Goal: Task Accomplishment & Management: Manage account settings

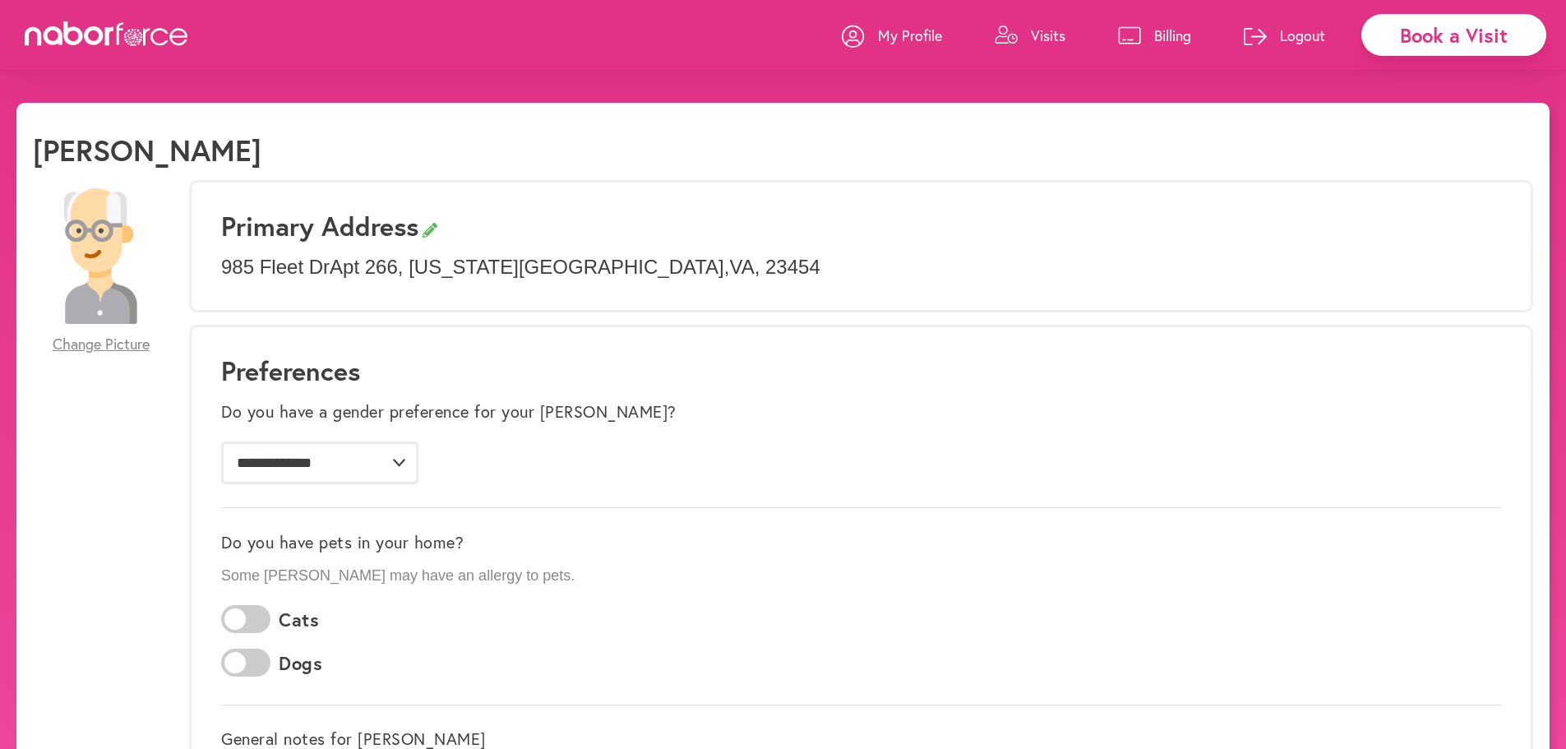
click at [1053, 35] on p "Visits" at bounding box center [1048, 35] width 35 height 20
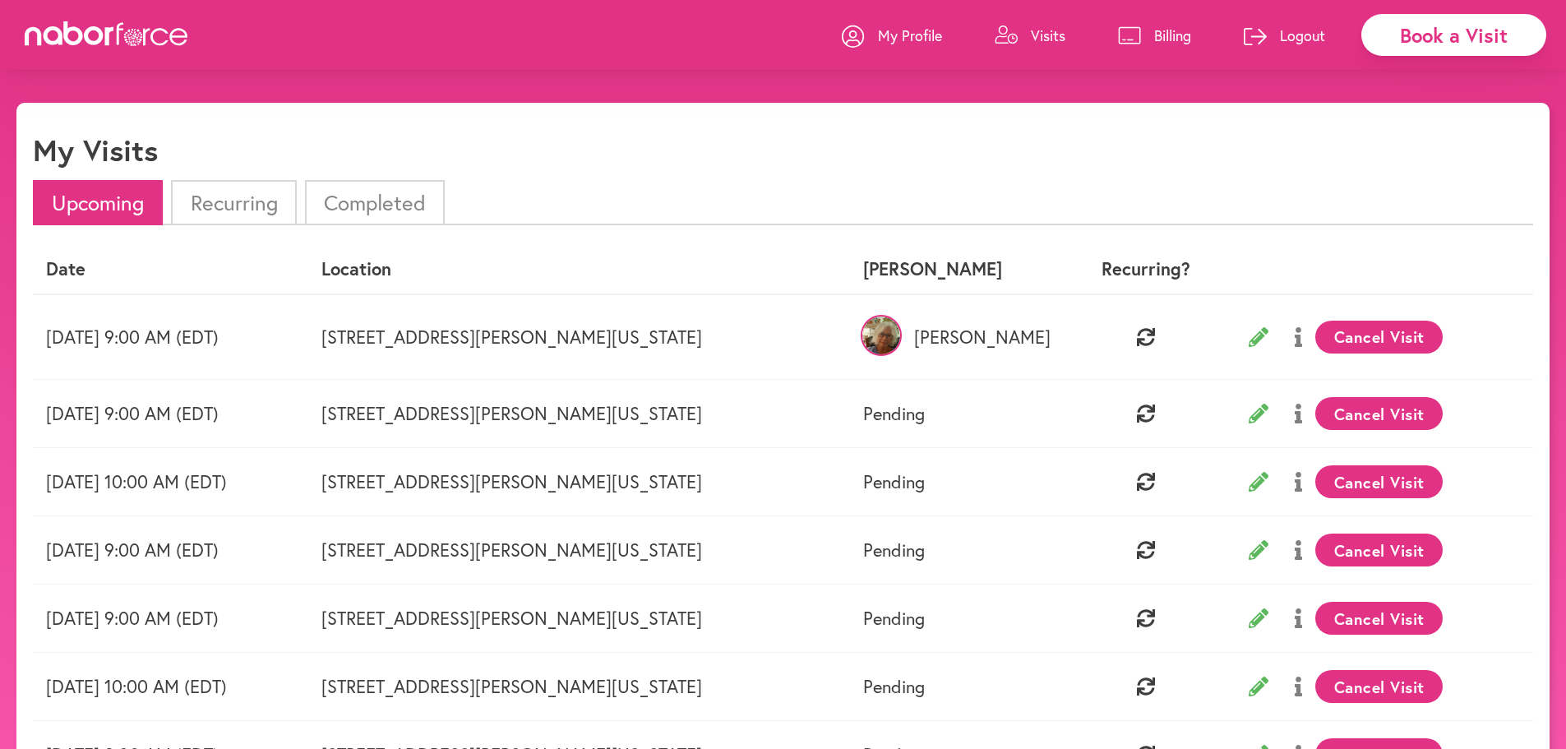
click at [1175, 32] on p "Billing" at bounding box center [1172, 35] width 37 height 20
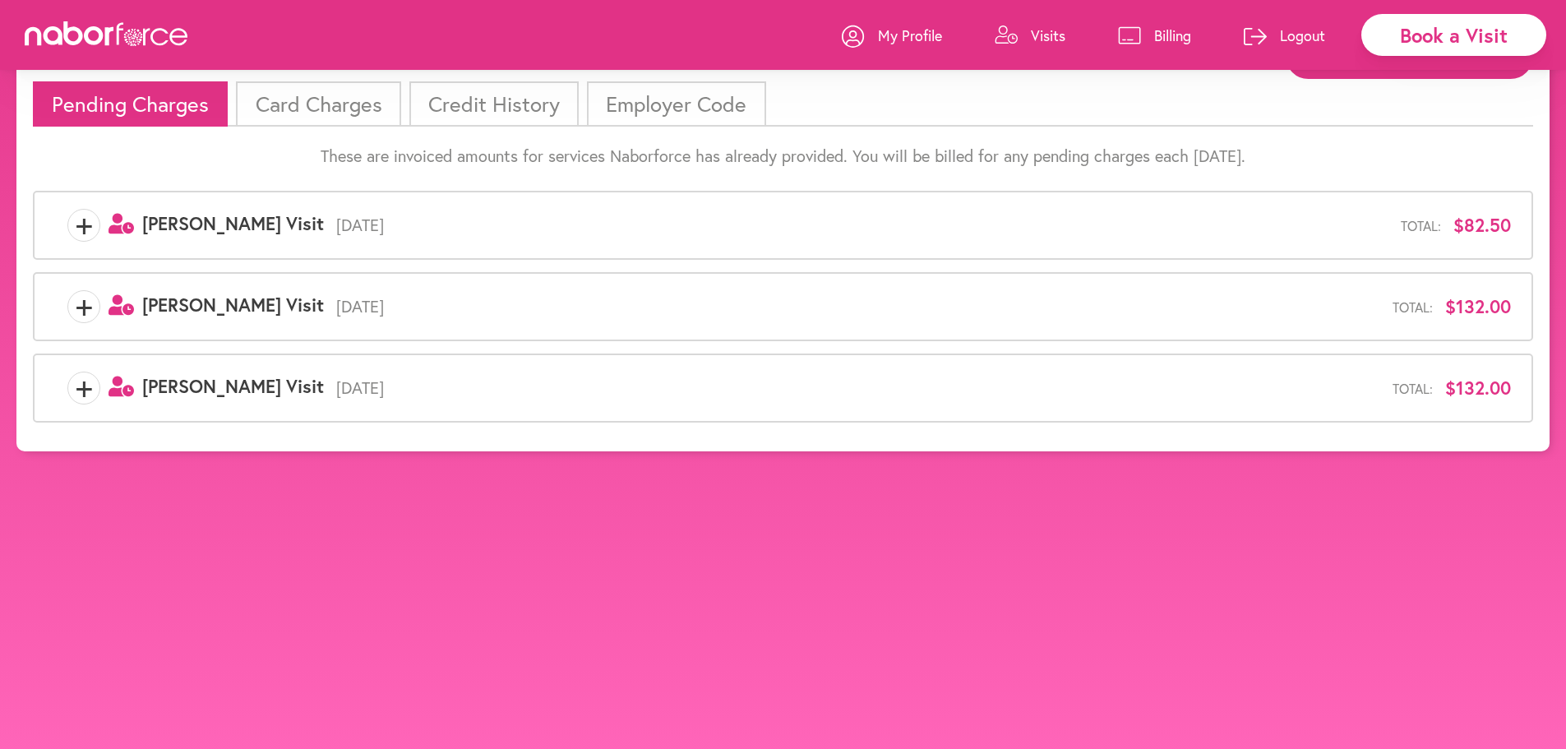
scroll to position [103, 0]
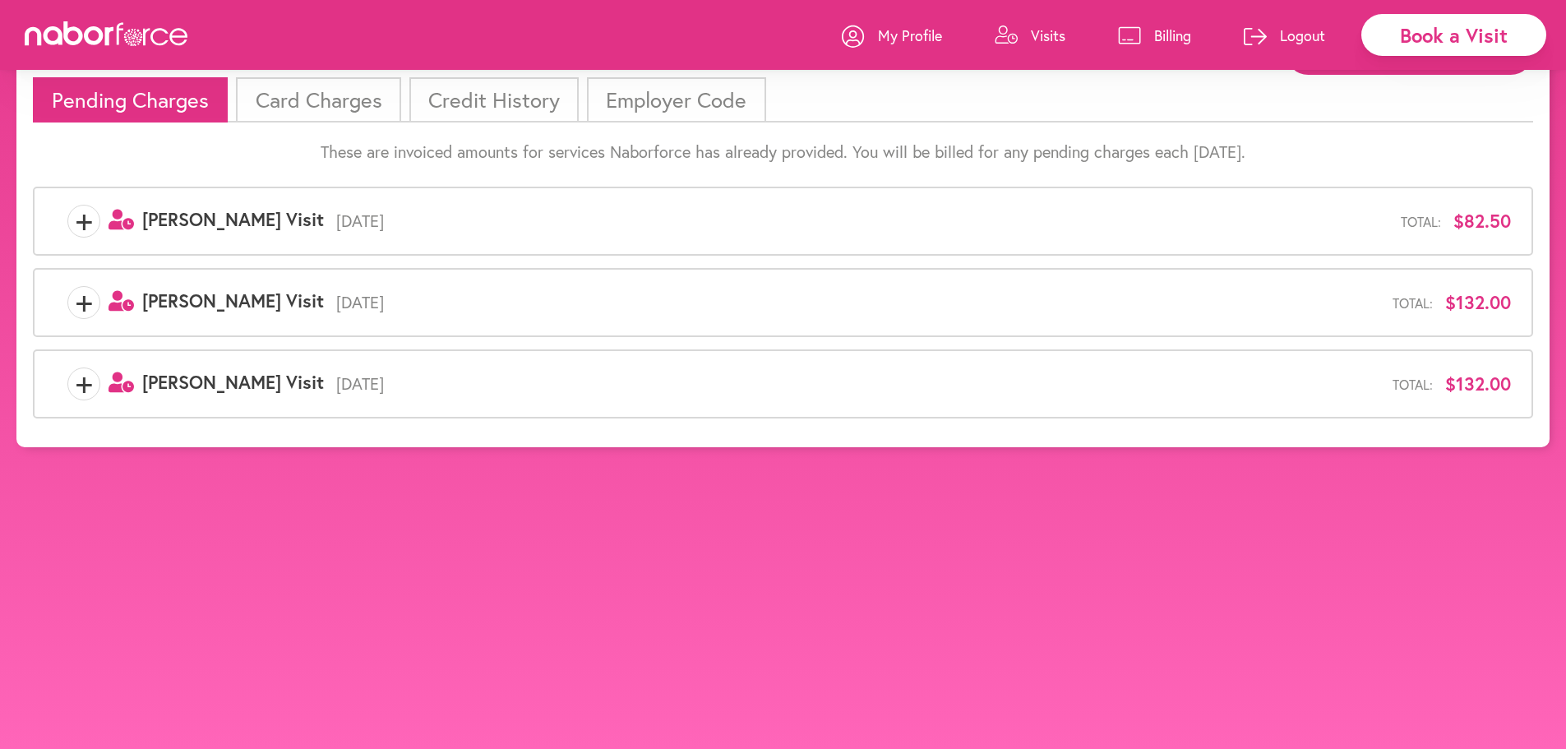
click at [85, 386] on span "+" at bounding box center [83, 383] width 31 height 33
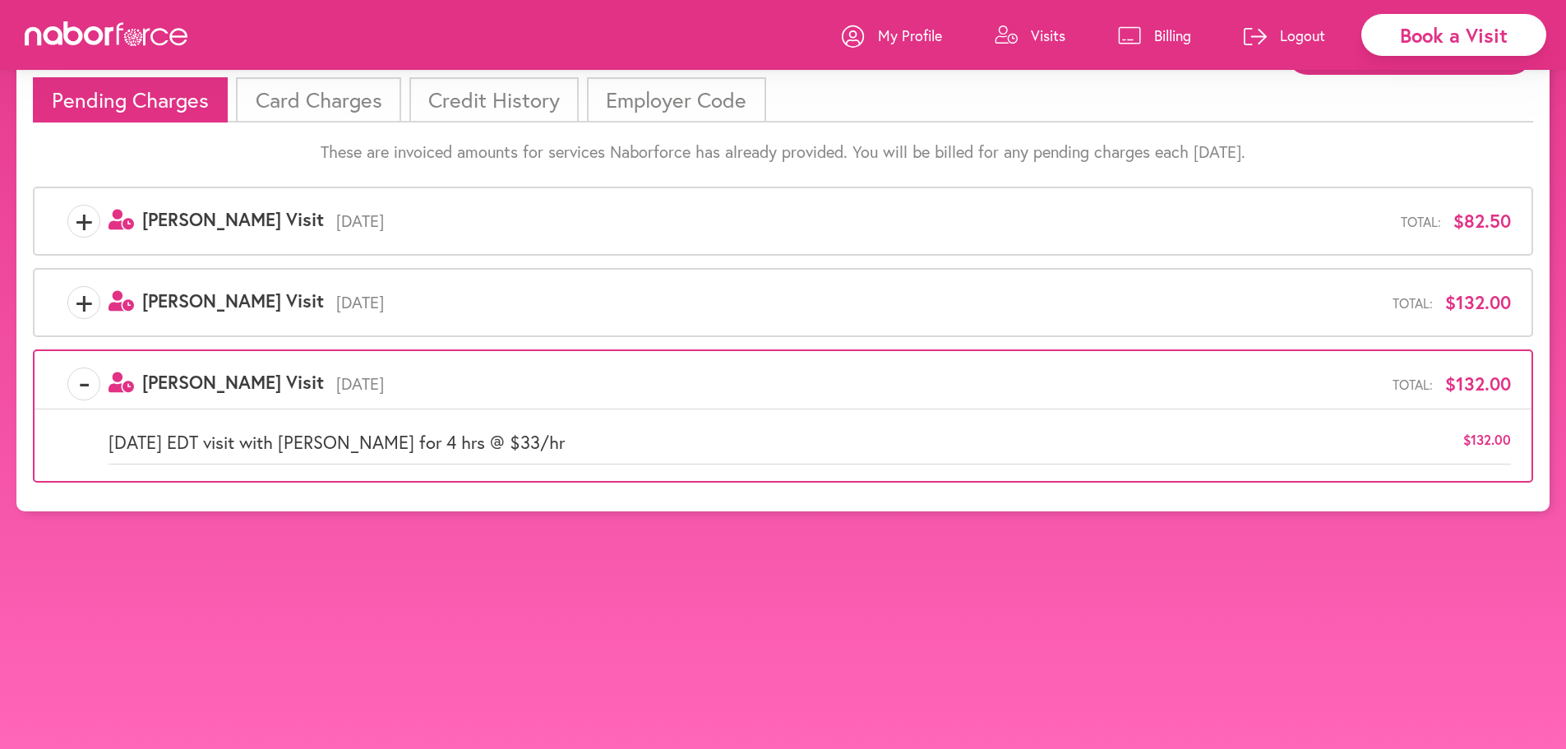
click at [76, 299] on span "+" at bounding box center [83, 302] width 31 height 33
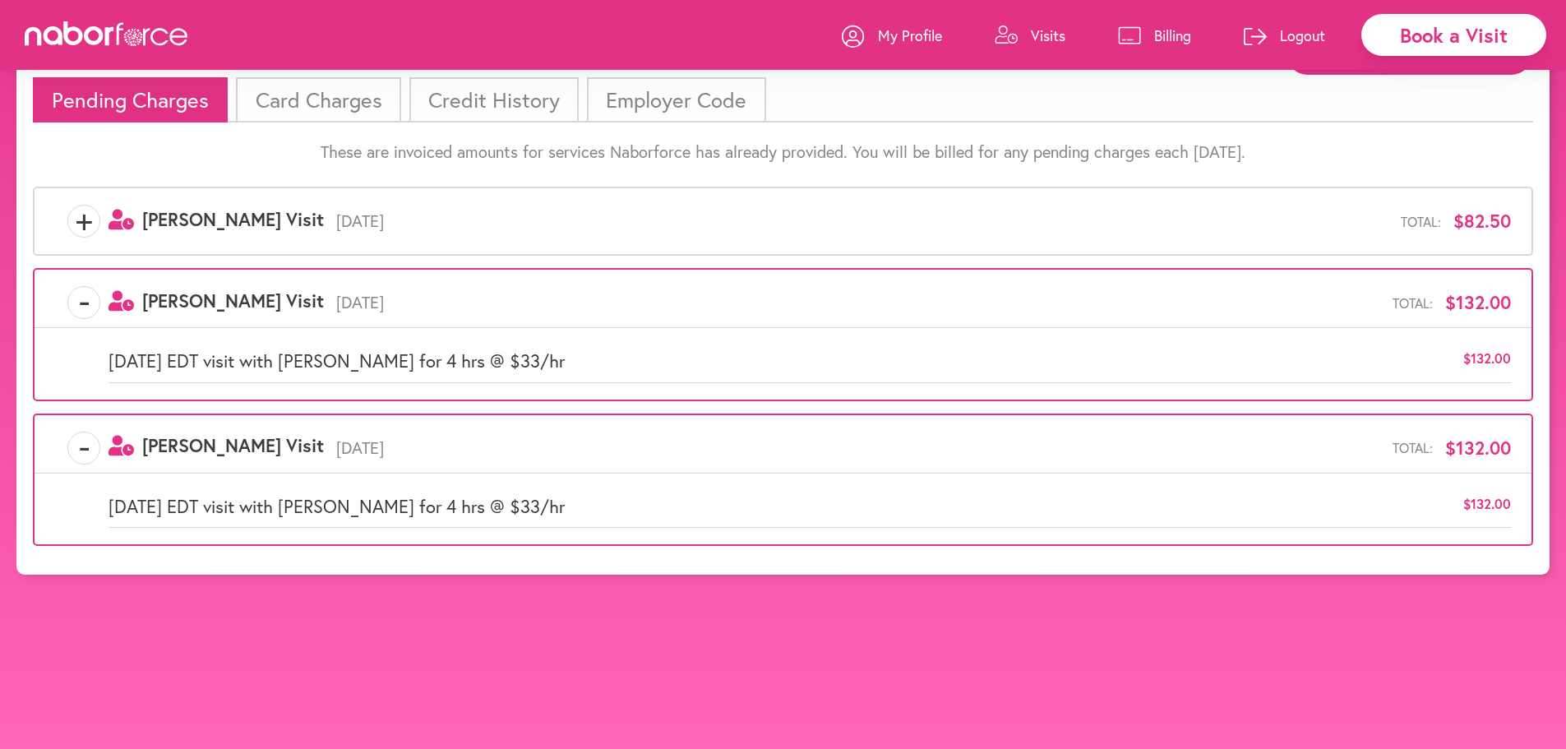
click at [76, 222] on span "+" at bounding box center [83, 221] width 31 height 33
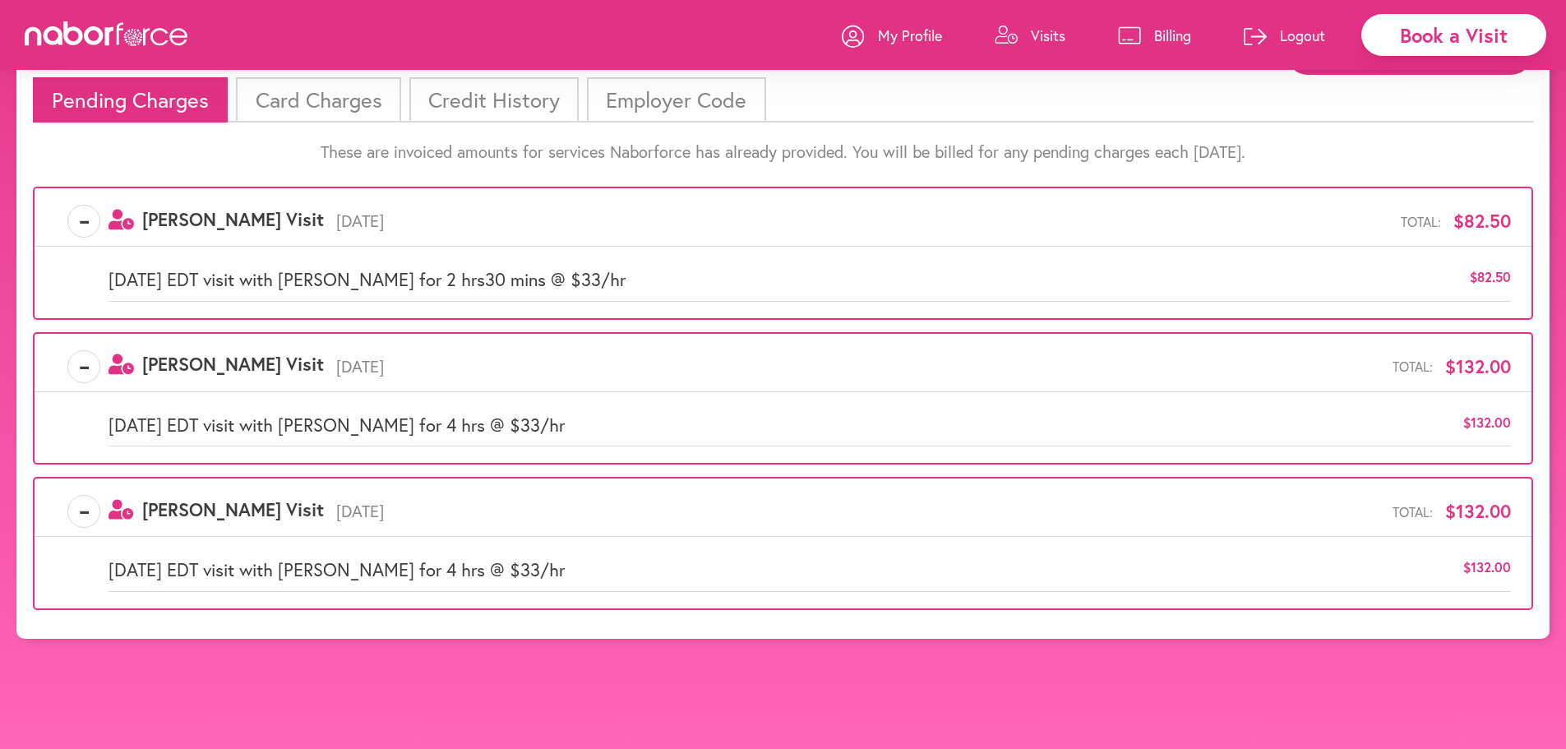
click at [309, 102] on li "Card Charges" at bounding box center [318, 99] width 164 height 45
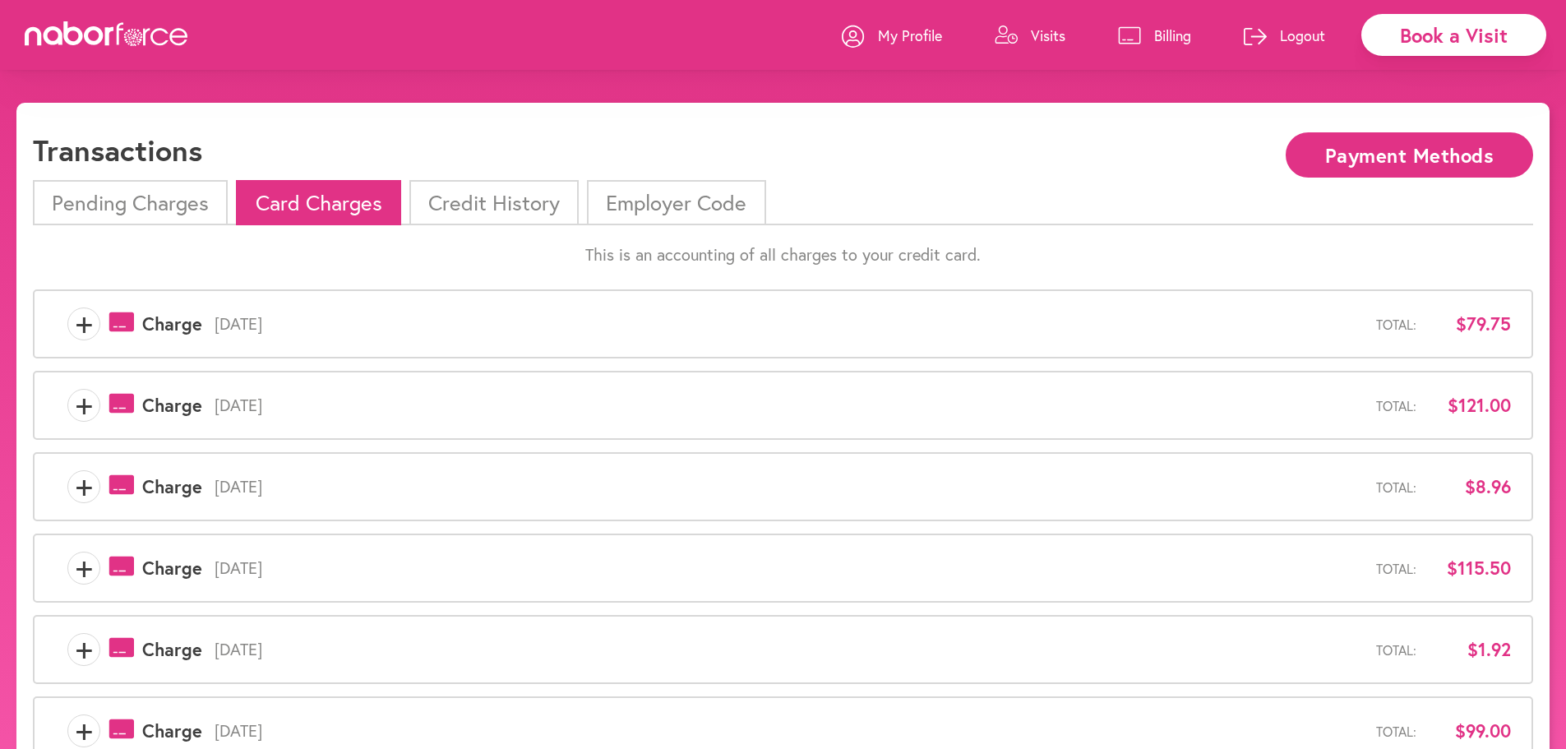
click at [82, 324] on span "+" at bounding box center [83, 323] width 31 height 33
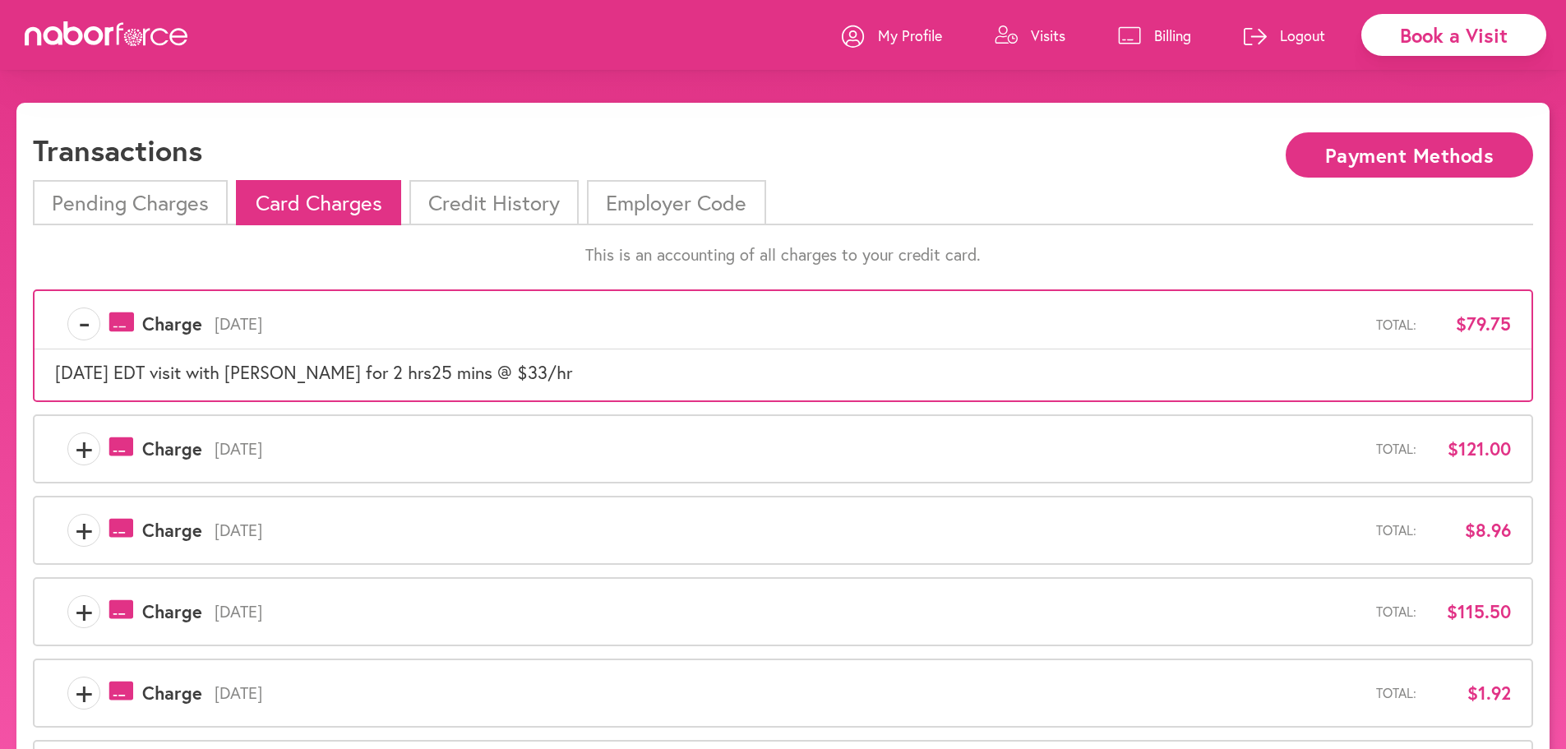
click at [84, 446] on span "+" at bounding box center [83, 448] width 31 height 33
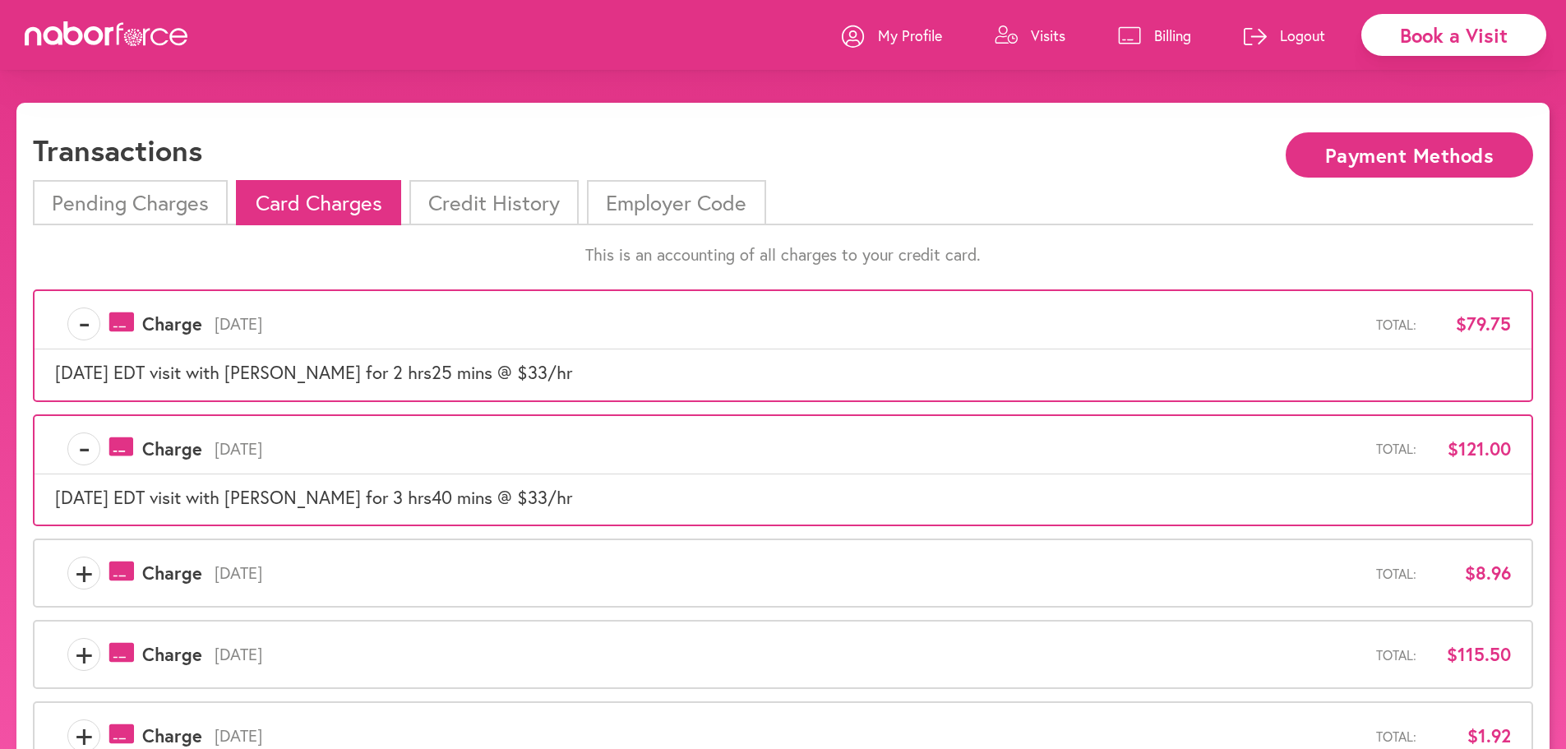
click at [91, 570] on span "+" at bounding box center [83, 573] width 31 height 33
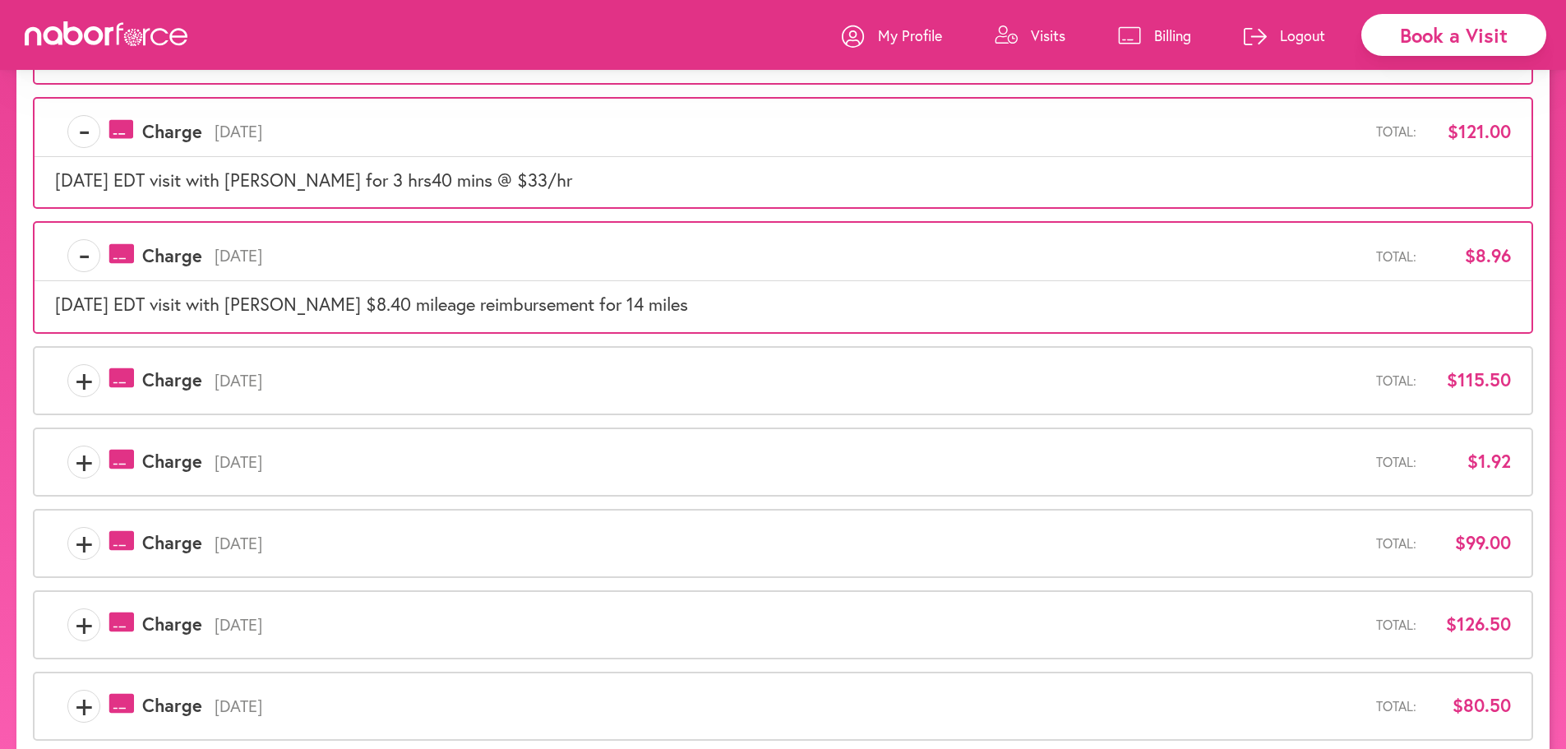
scroll to position [329, 0]
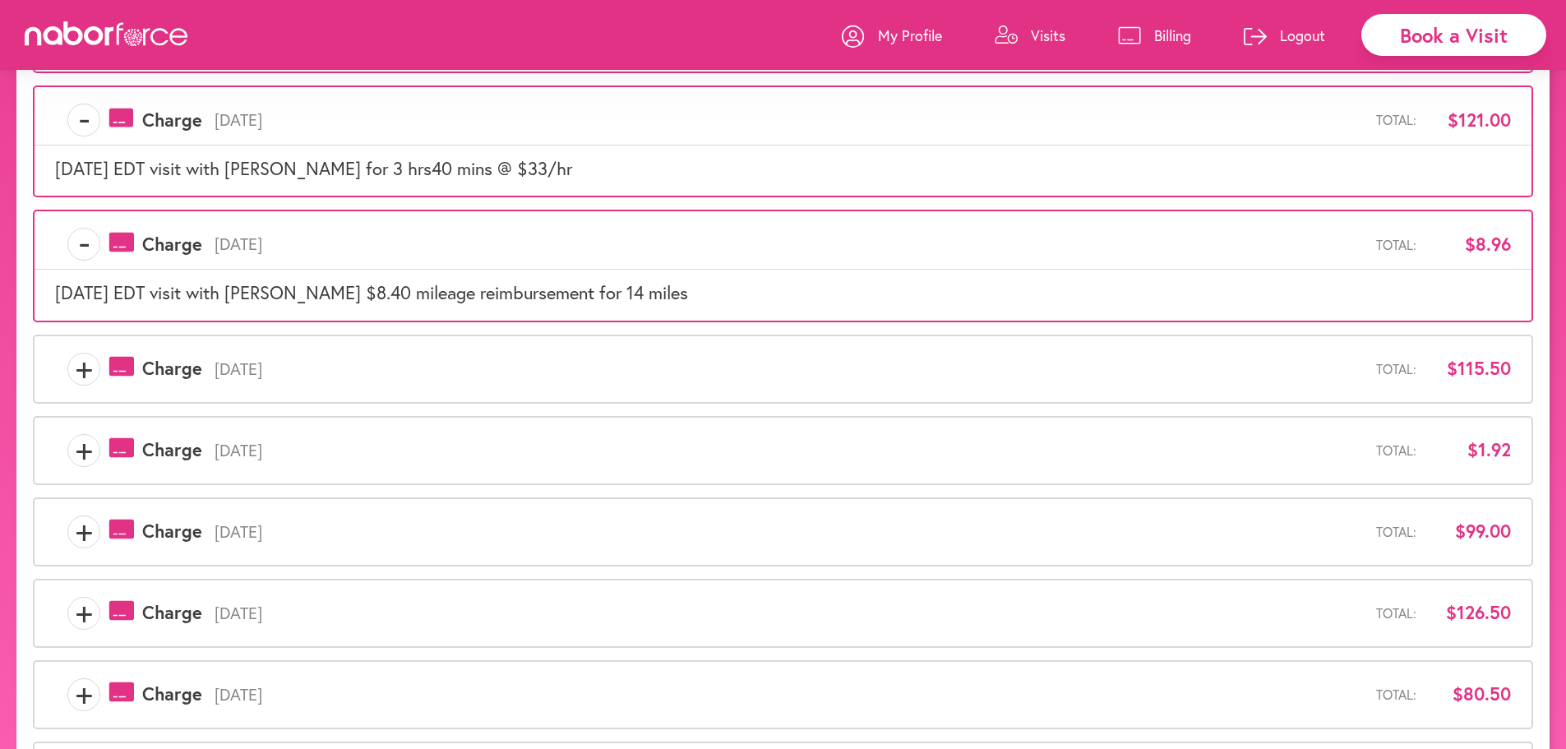
click at [85, 373] on span "+" at bounding box center [83, 369] width 31 height 33
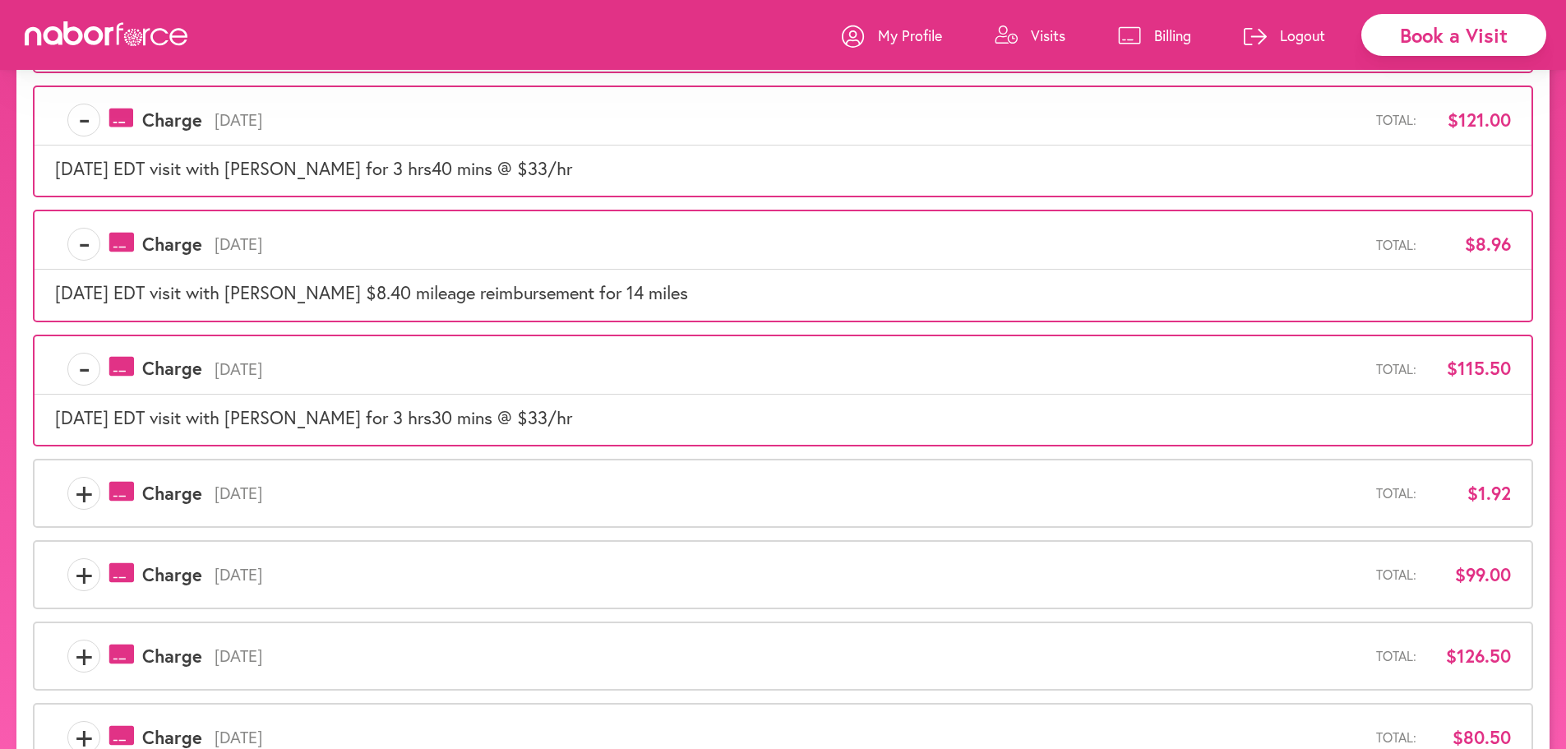
click at [79, 486] on span "+" at bounding box center [83, 493] width 31 height 33
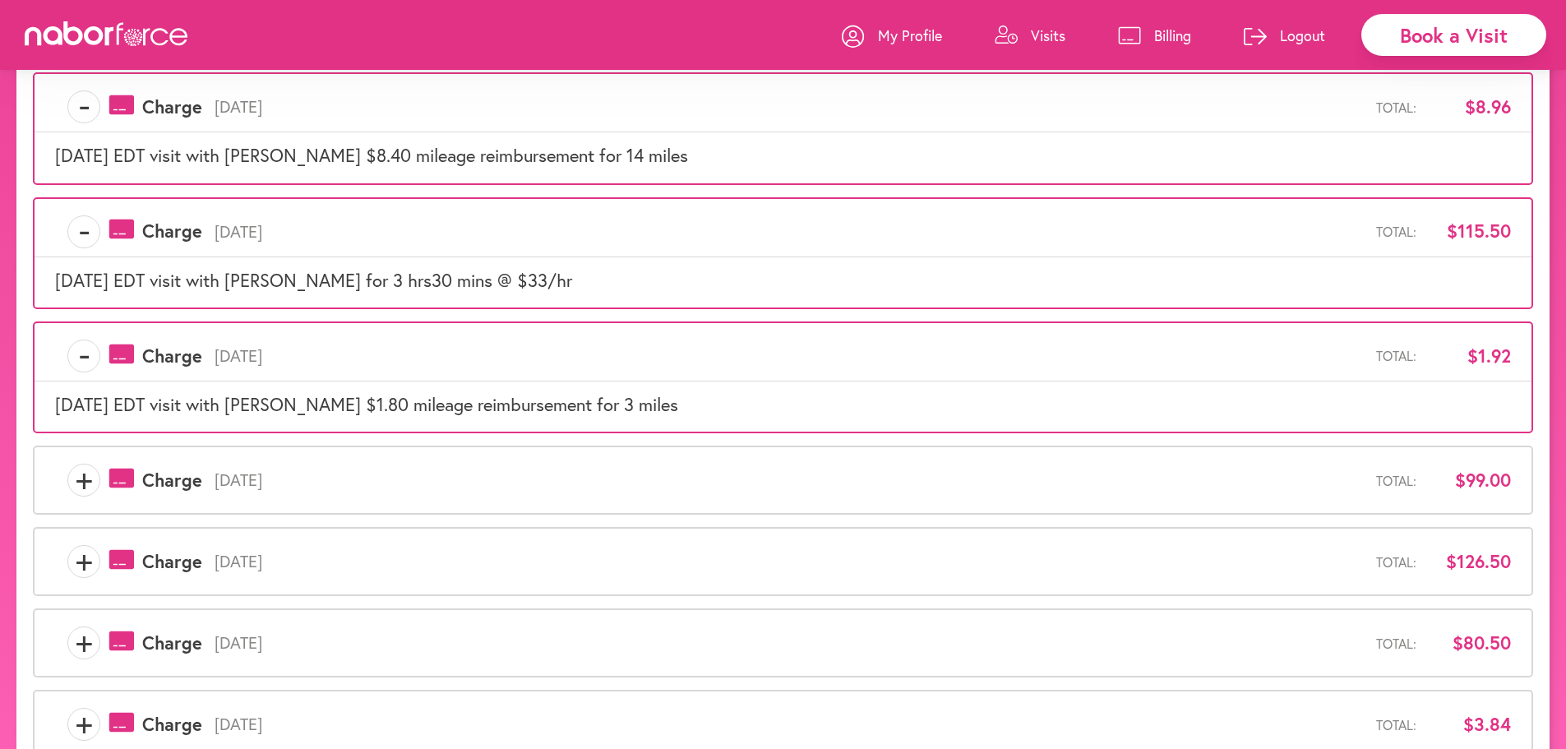
scroll to position [640, 0]
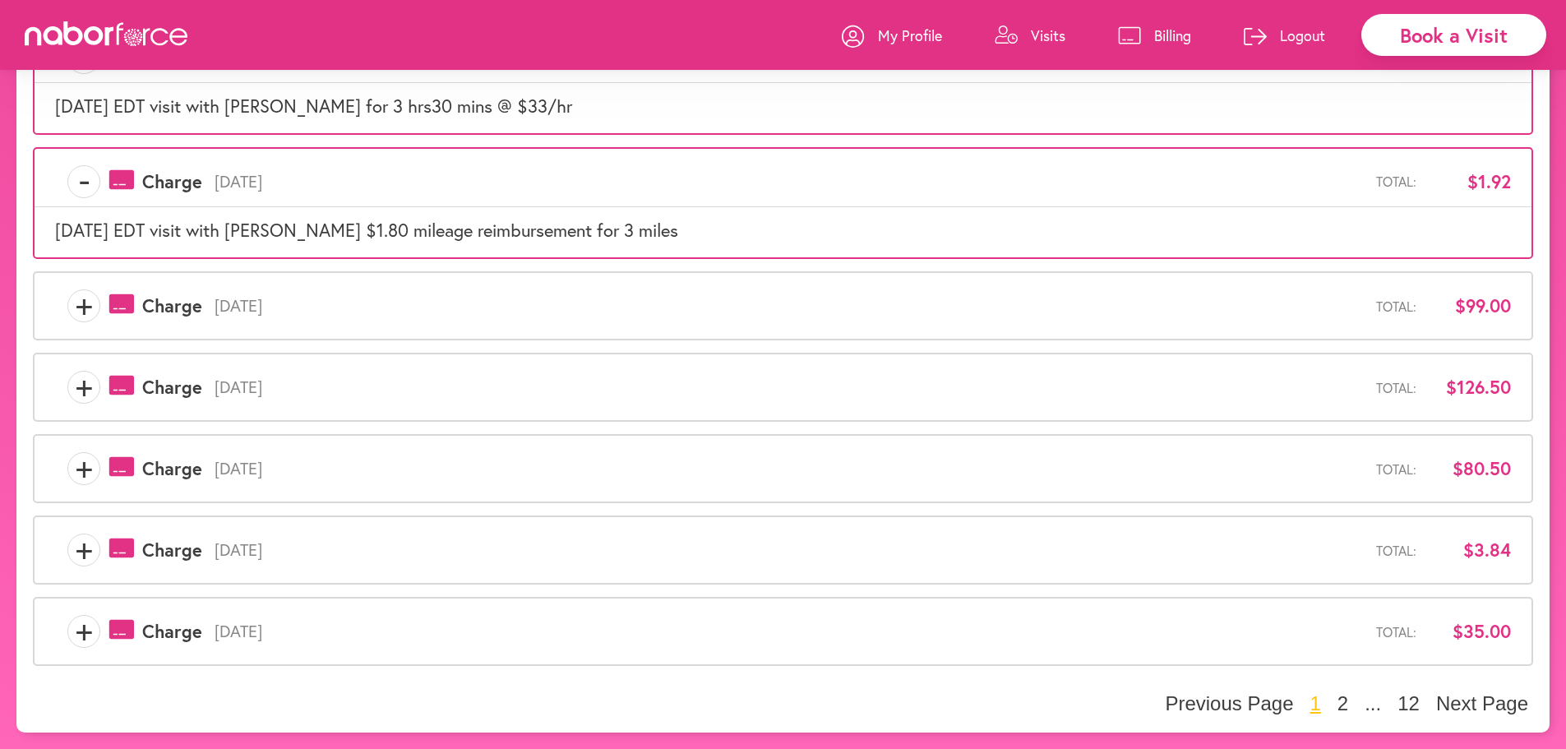
click at [74, 307] on span "+" at bounding box center [83, 305] width 31 height 33
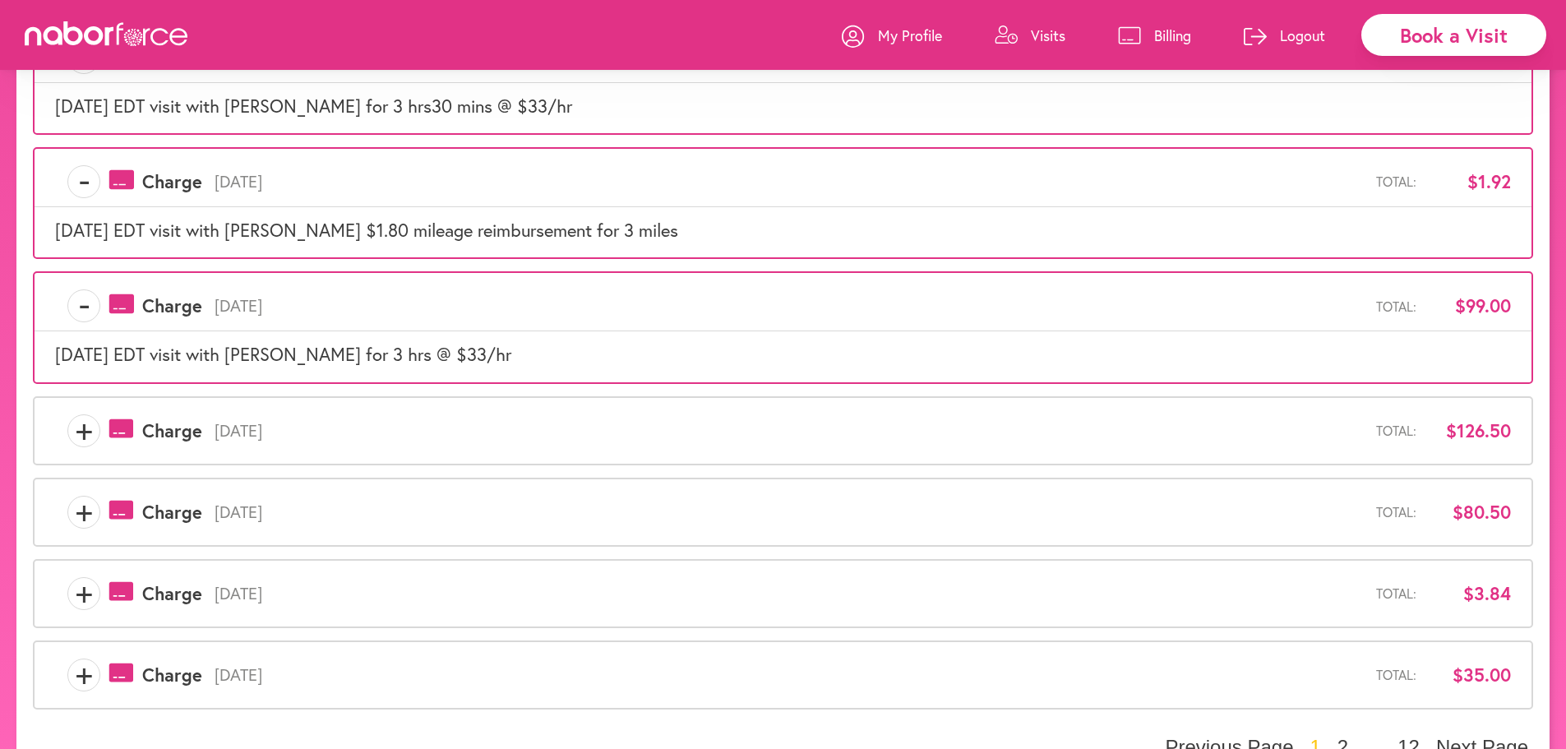
click at [72, 428] on span "+" at bounding box center [83, 430] width 31 height 33
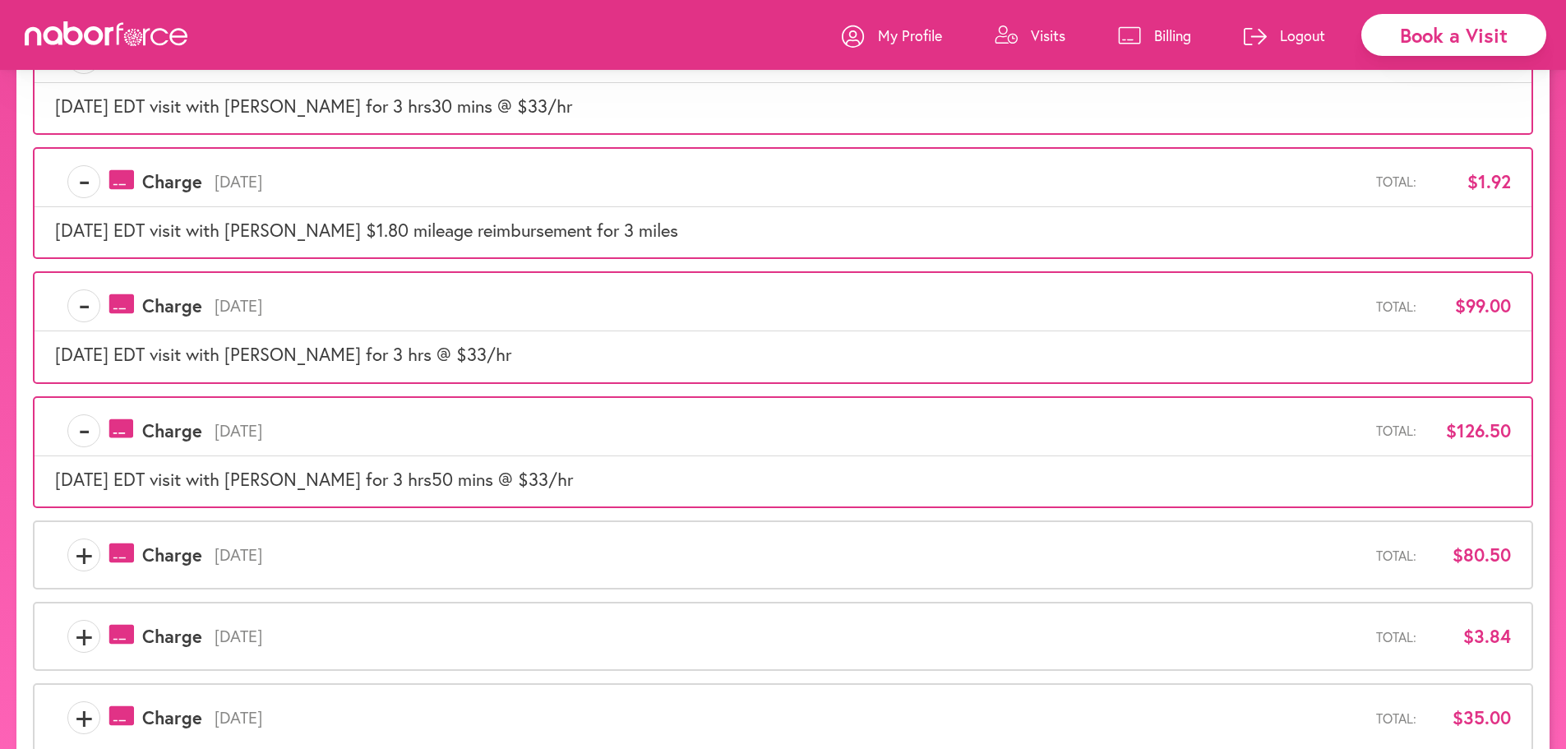
click at [72, 553] on span "+" at bounding box center [83, 554] width 31 height 33
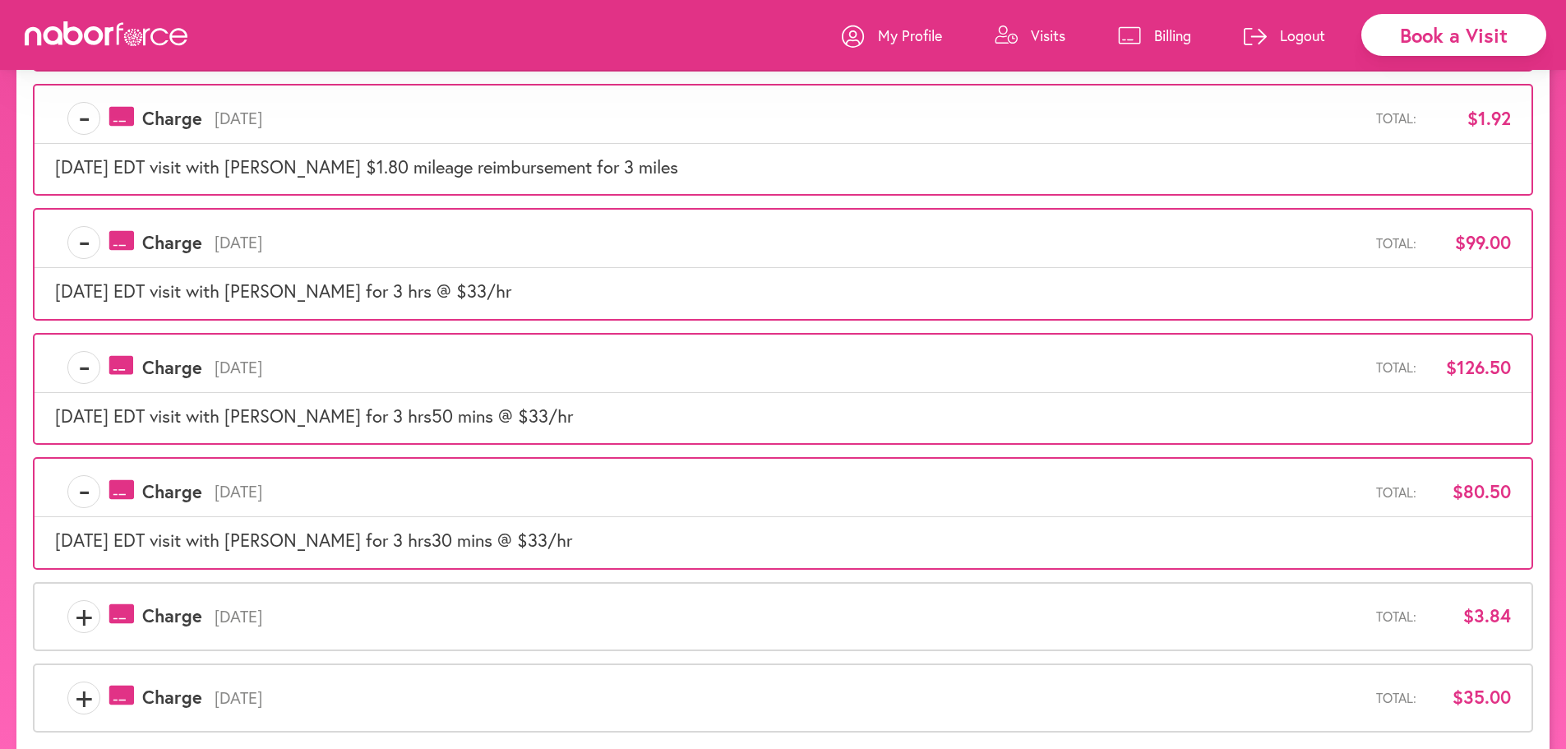
scroll to position [770, 0]
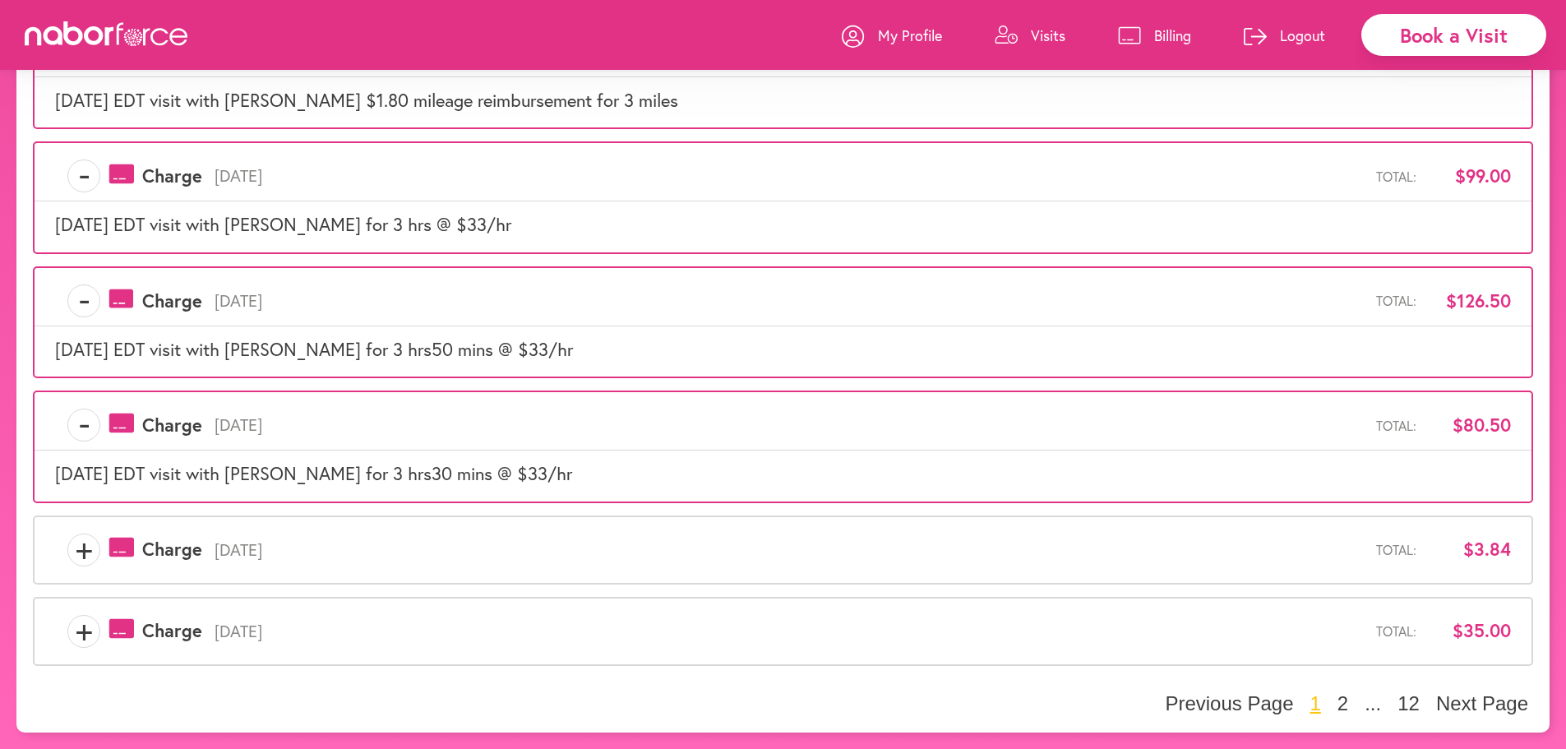
click at [76, 552] on span "+" at bounding box center [83, 550] width 31 height 33
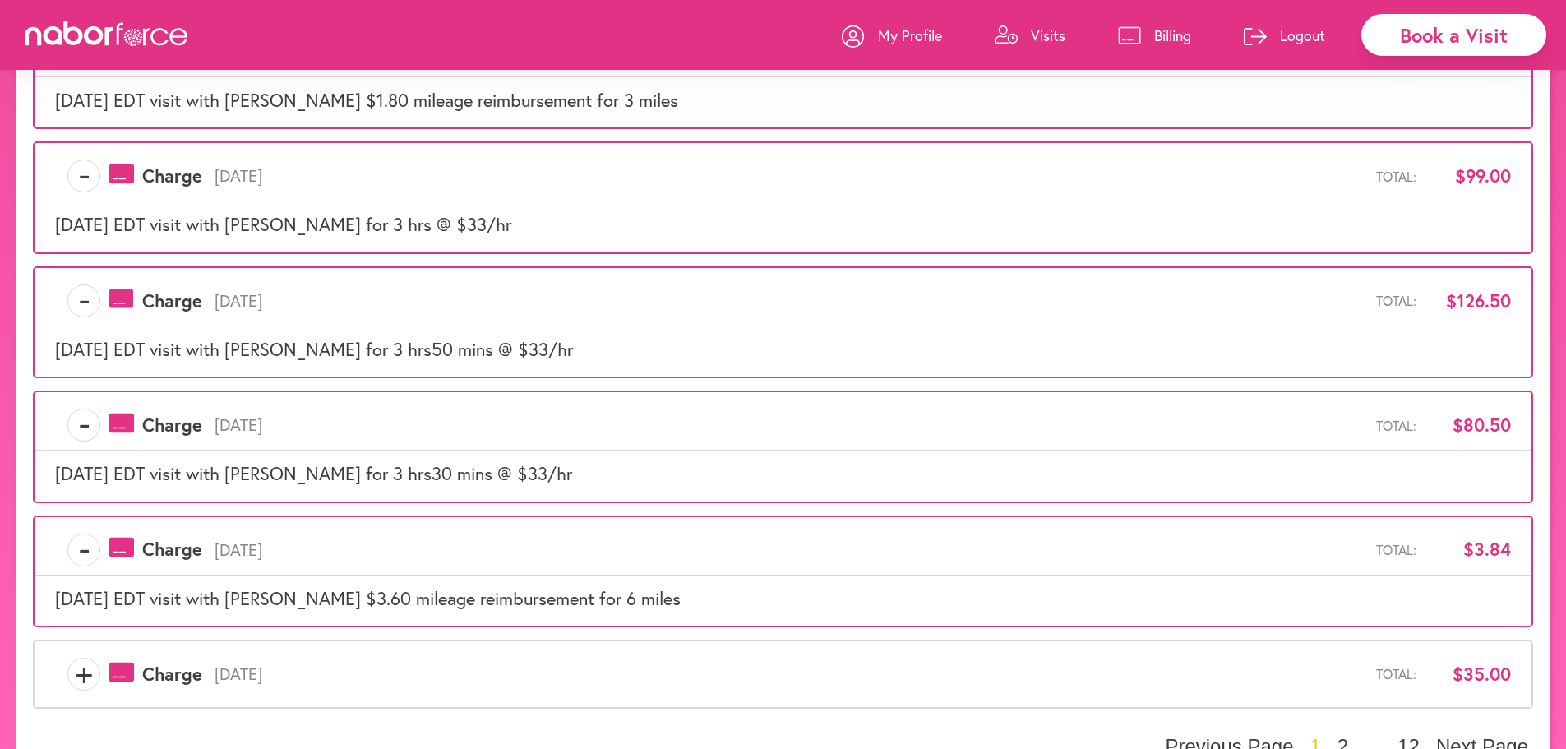
click at [80, 677] on span "+" at bounding box center [83, 674] width 31 height 33
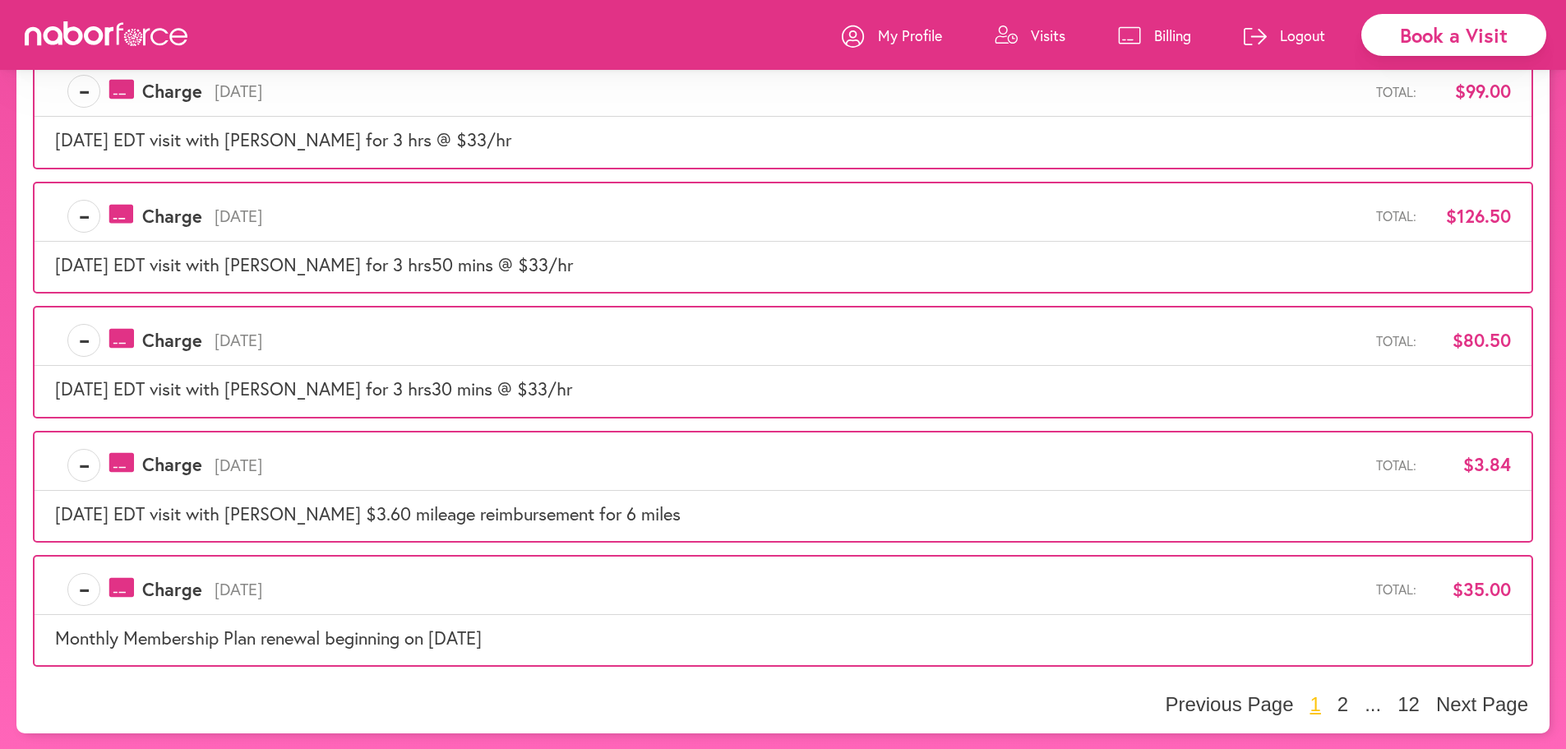
scroll to position [856, 0]
click at [1340, 698] on button "2" at bounding box center [1343, 703] width 21 height 25
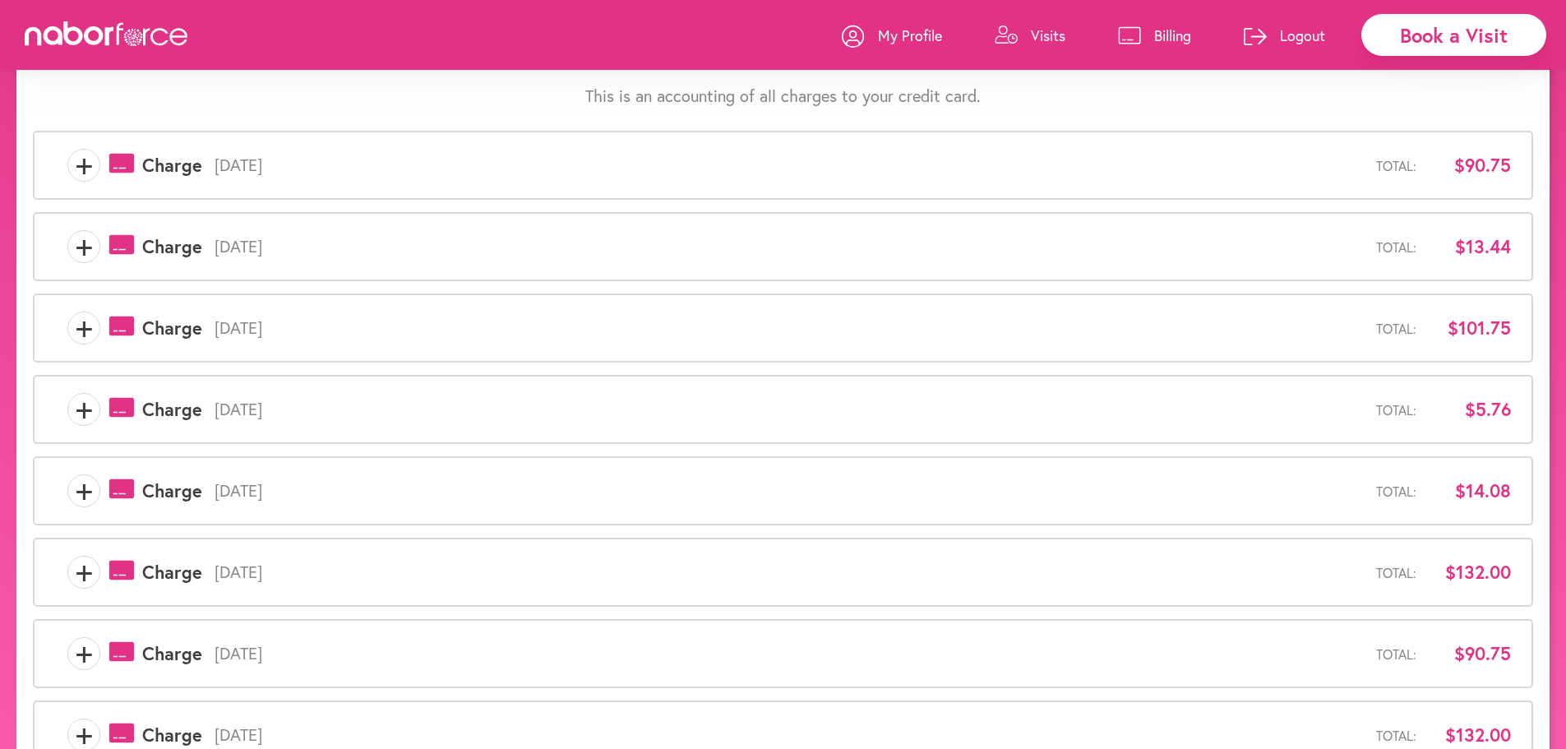
scroll to position [0, 0]
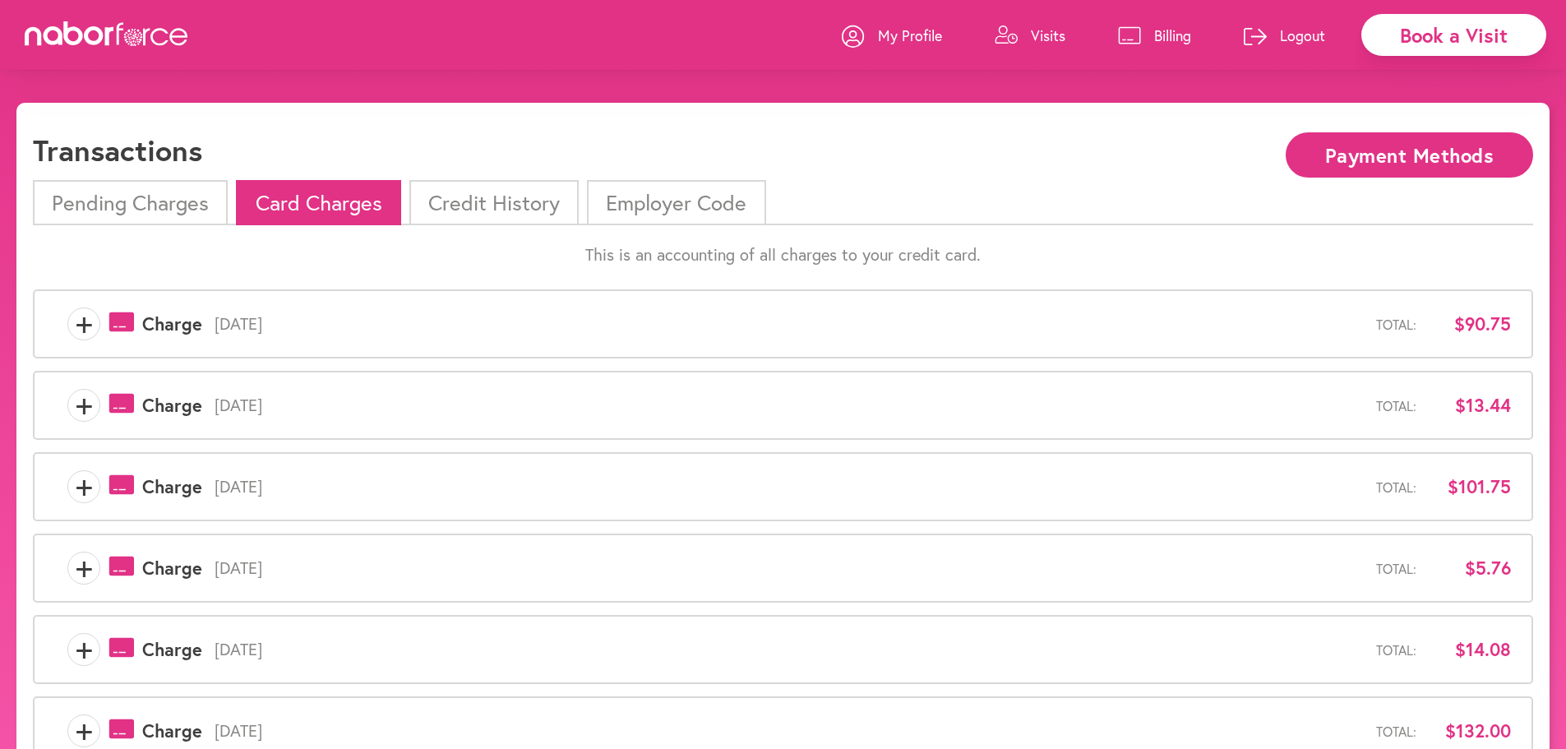
click at [72, 327] on span "+" at bounding box center [83, 323] width 31 height 33
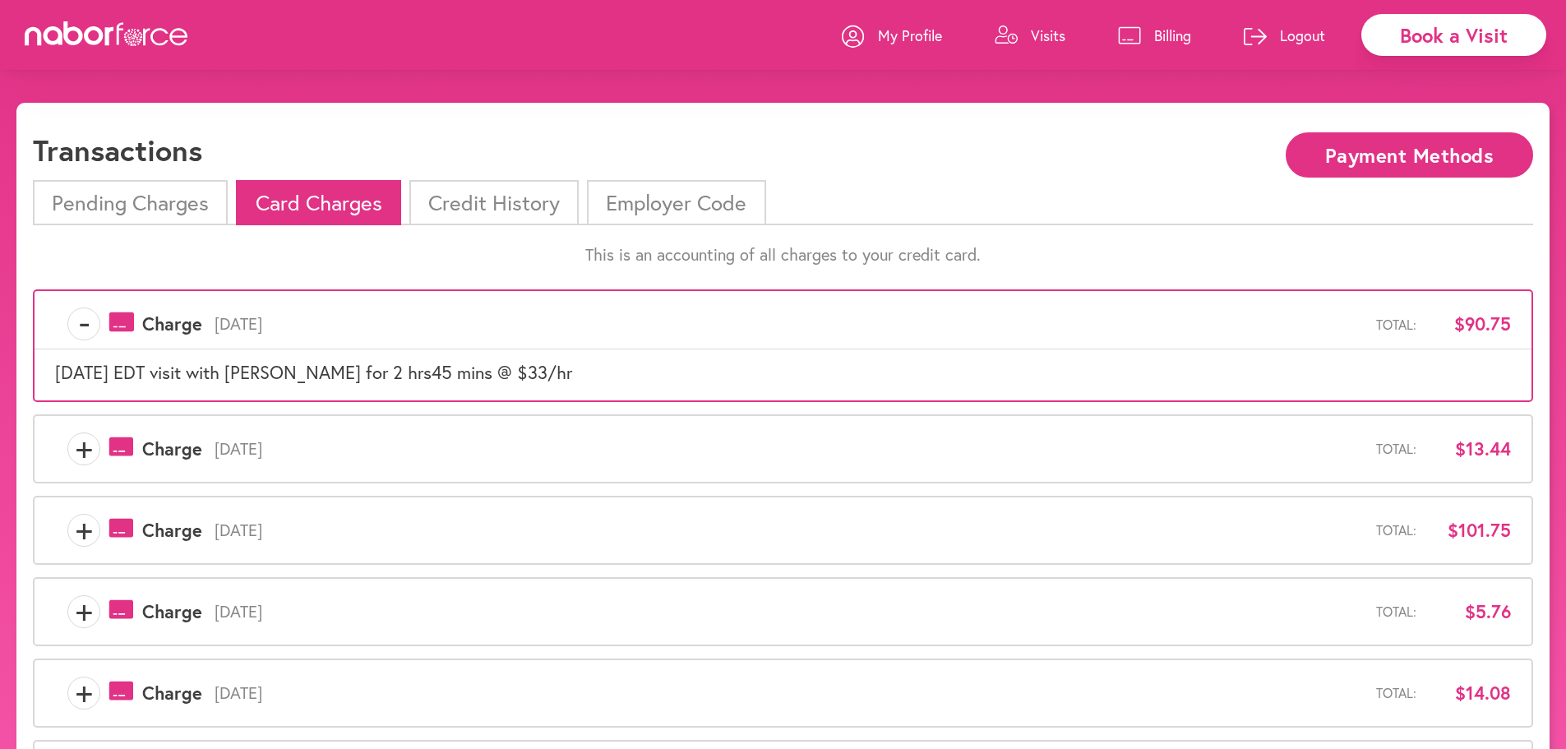
click at [84, 450] on span "+" at bounding box center [83, 448] width 31 height 33
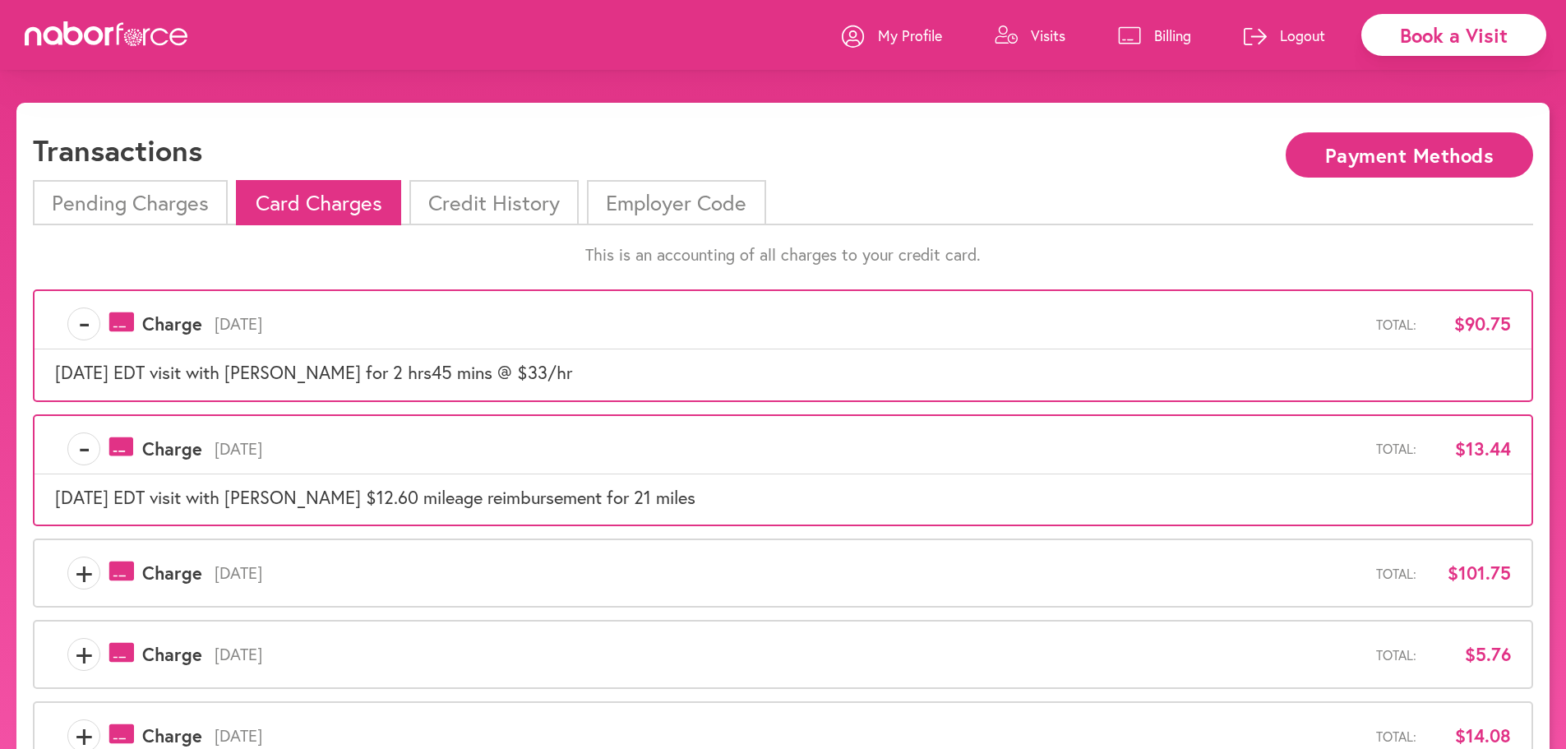
click at [87, 576] on span "+" at bounding box center [83, 573] width 31 height 33
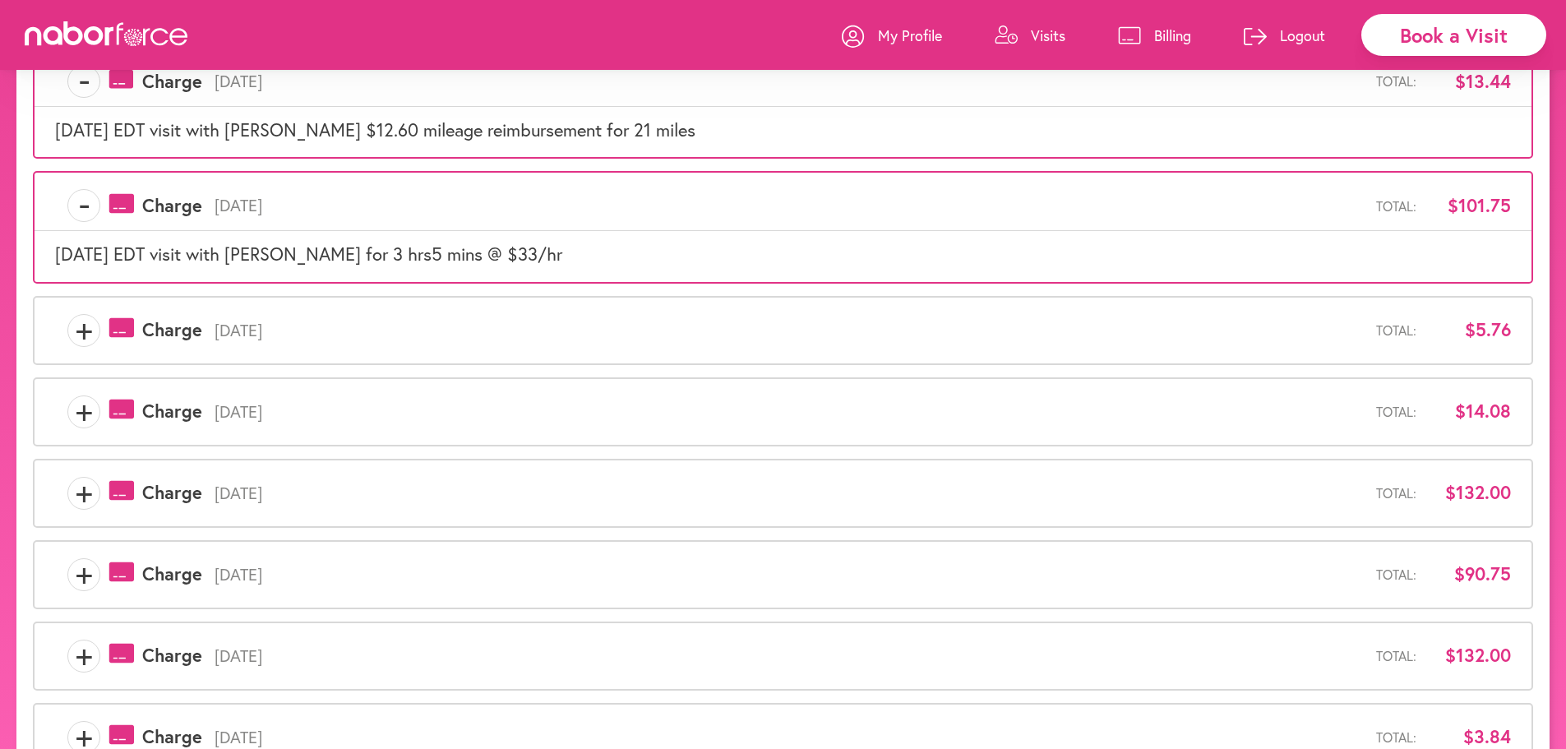
scroll to position [329, 0]
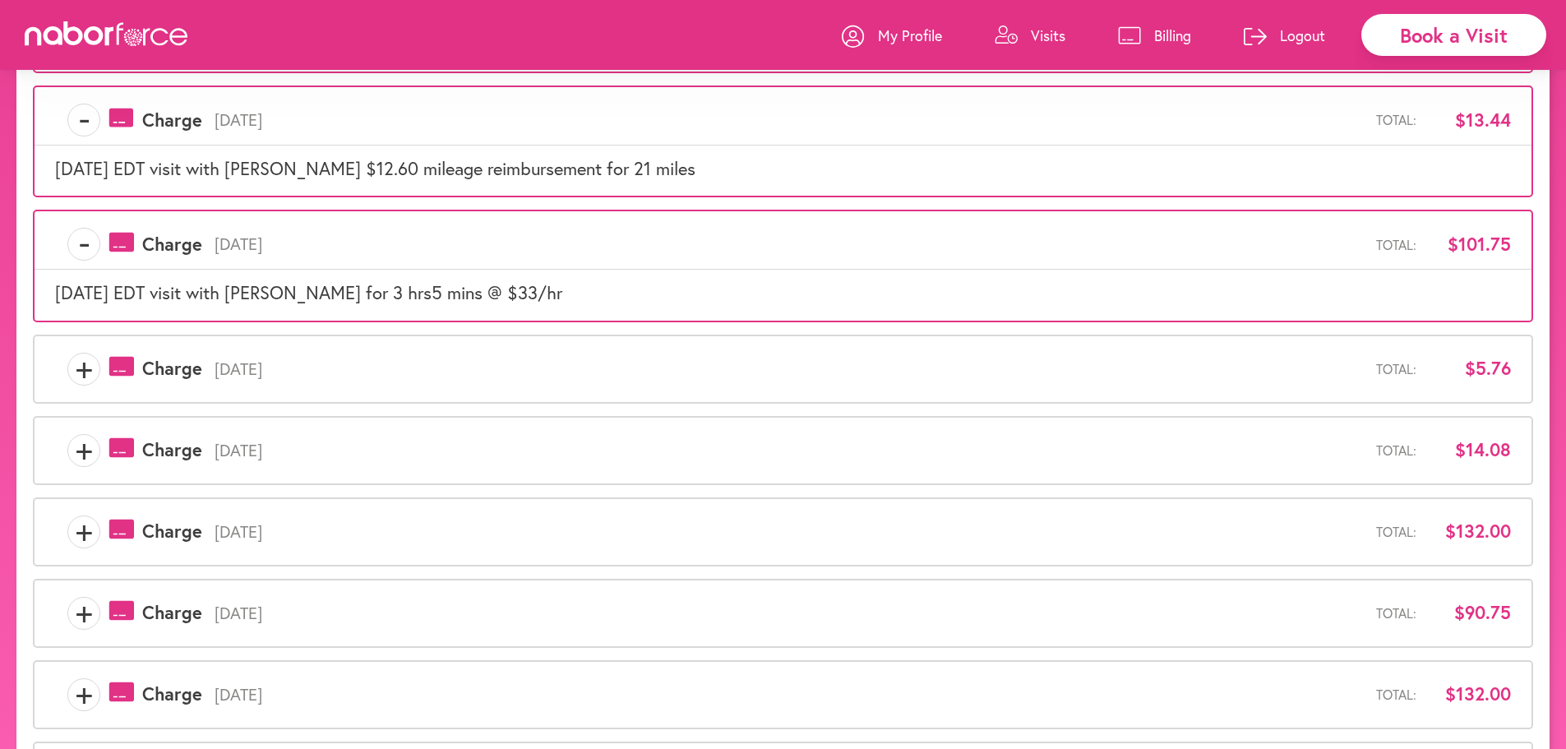
click at [90, 373] on span "+" at bounding box center [83, 369] width 31 height 33
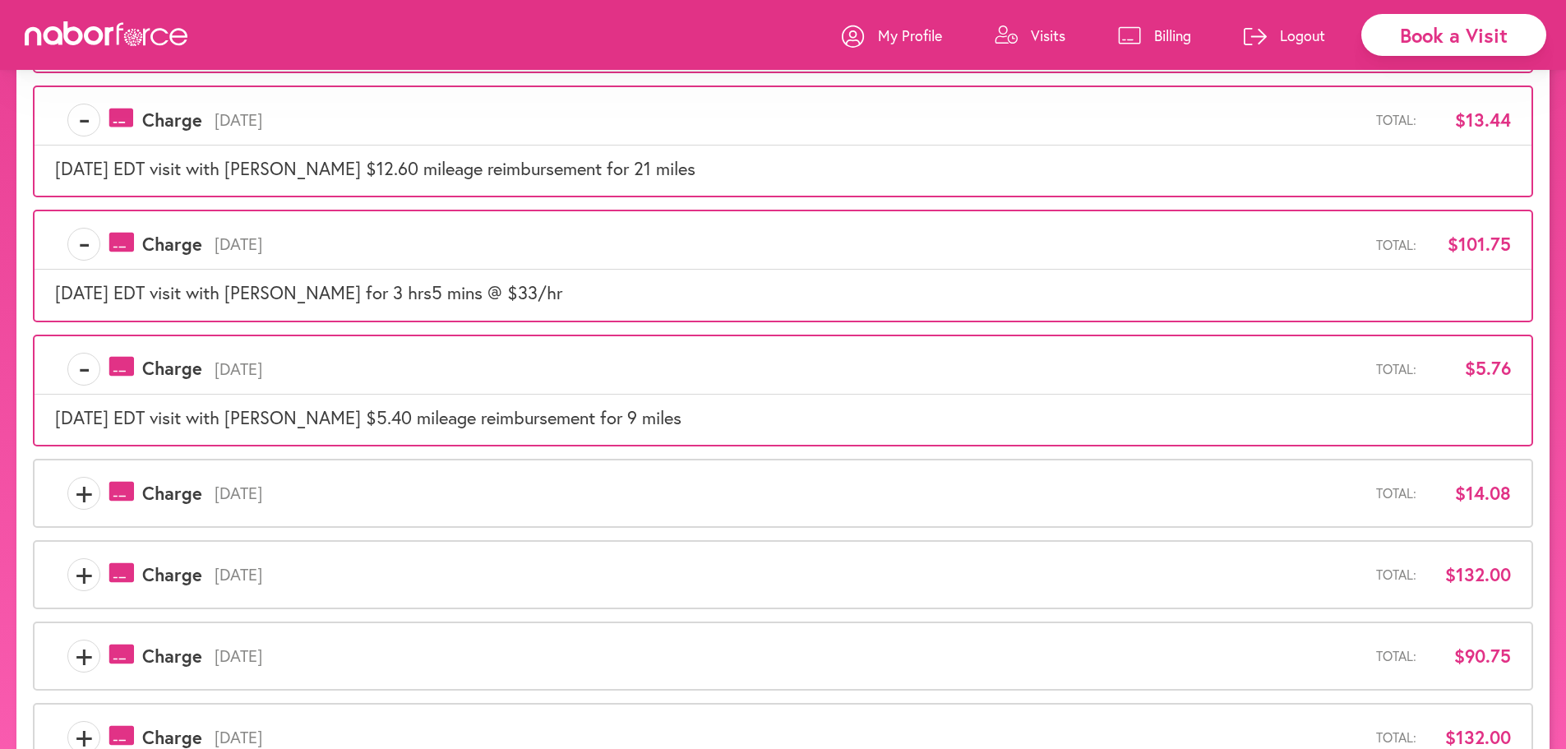
click at [90, 491] on span "+" at bounding box center [83, 493] width 31 height 33
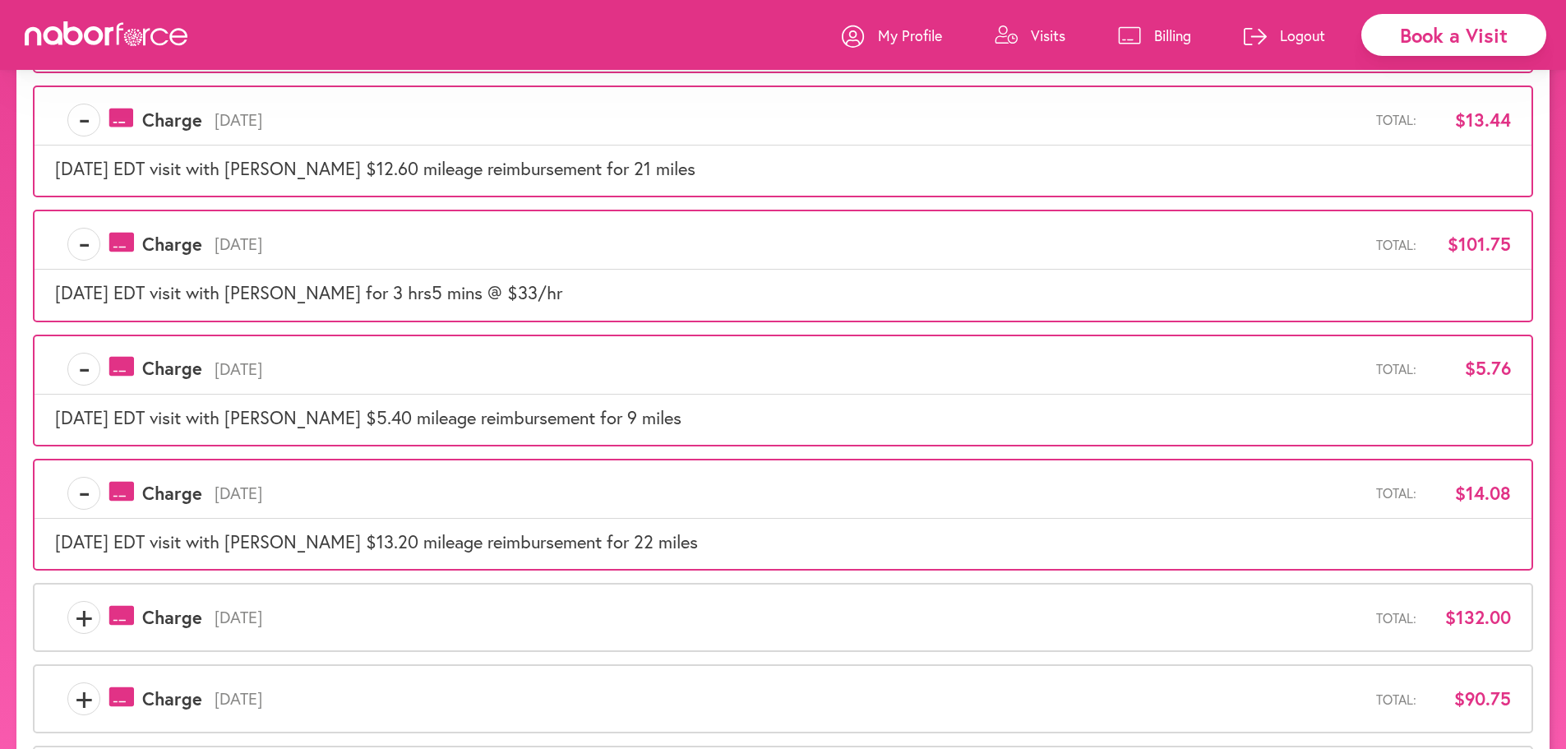
click at [90, 624] on span "+" at bounding box center [83, 617] width 31 height 33
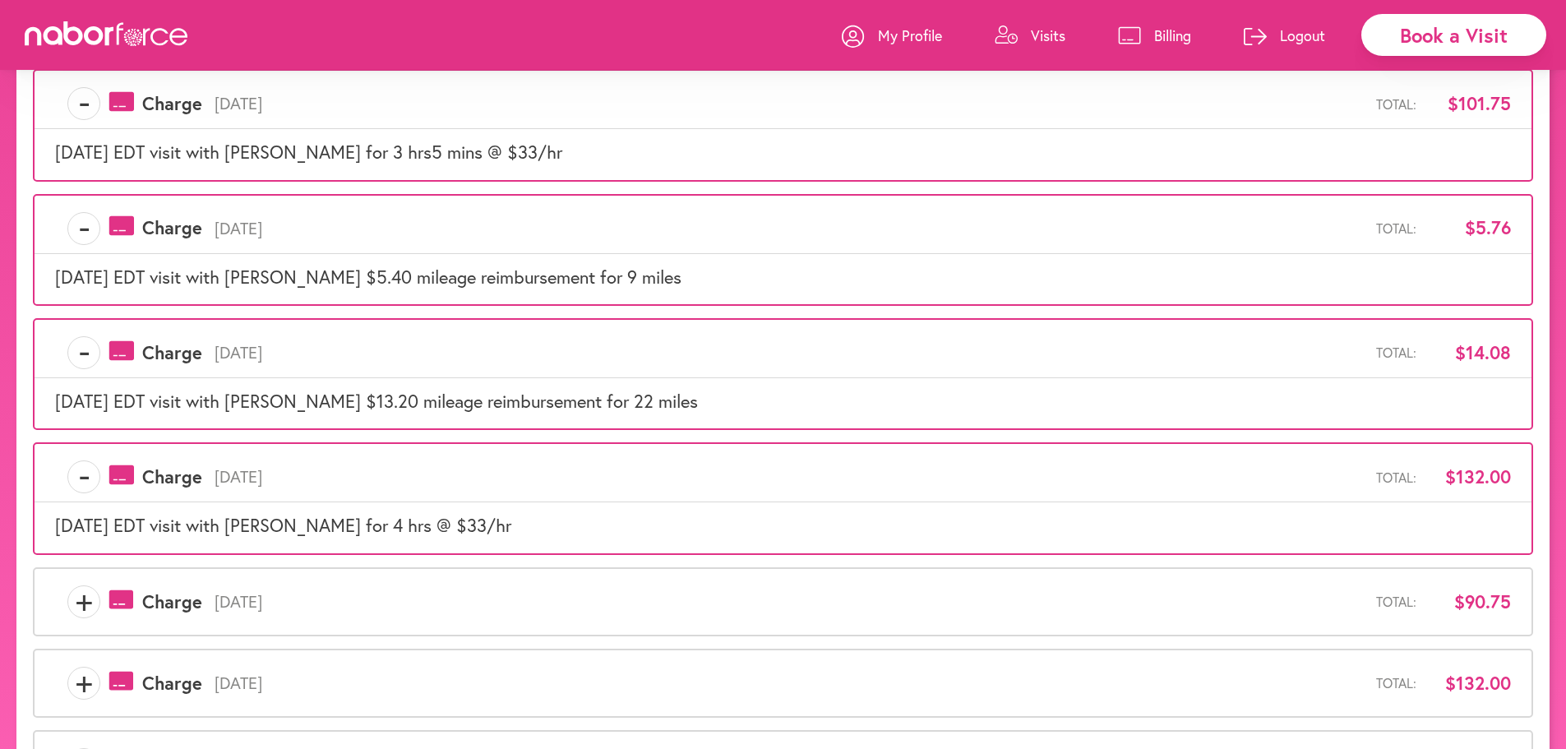
scroll to position [684, 0]
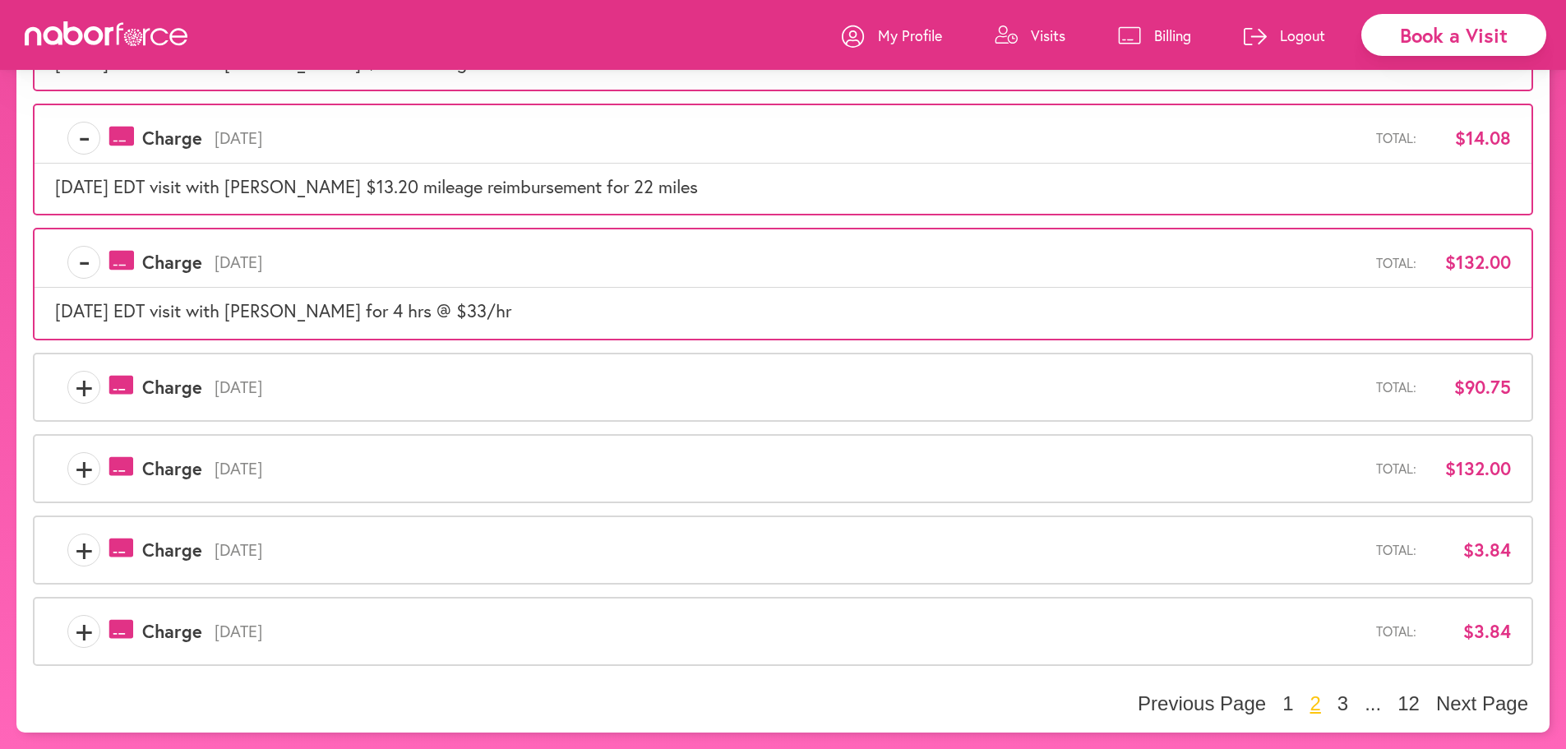
click at [86, 402] on span "+" at bounding box center [83, 387] width 31 height 33
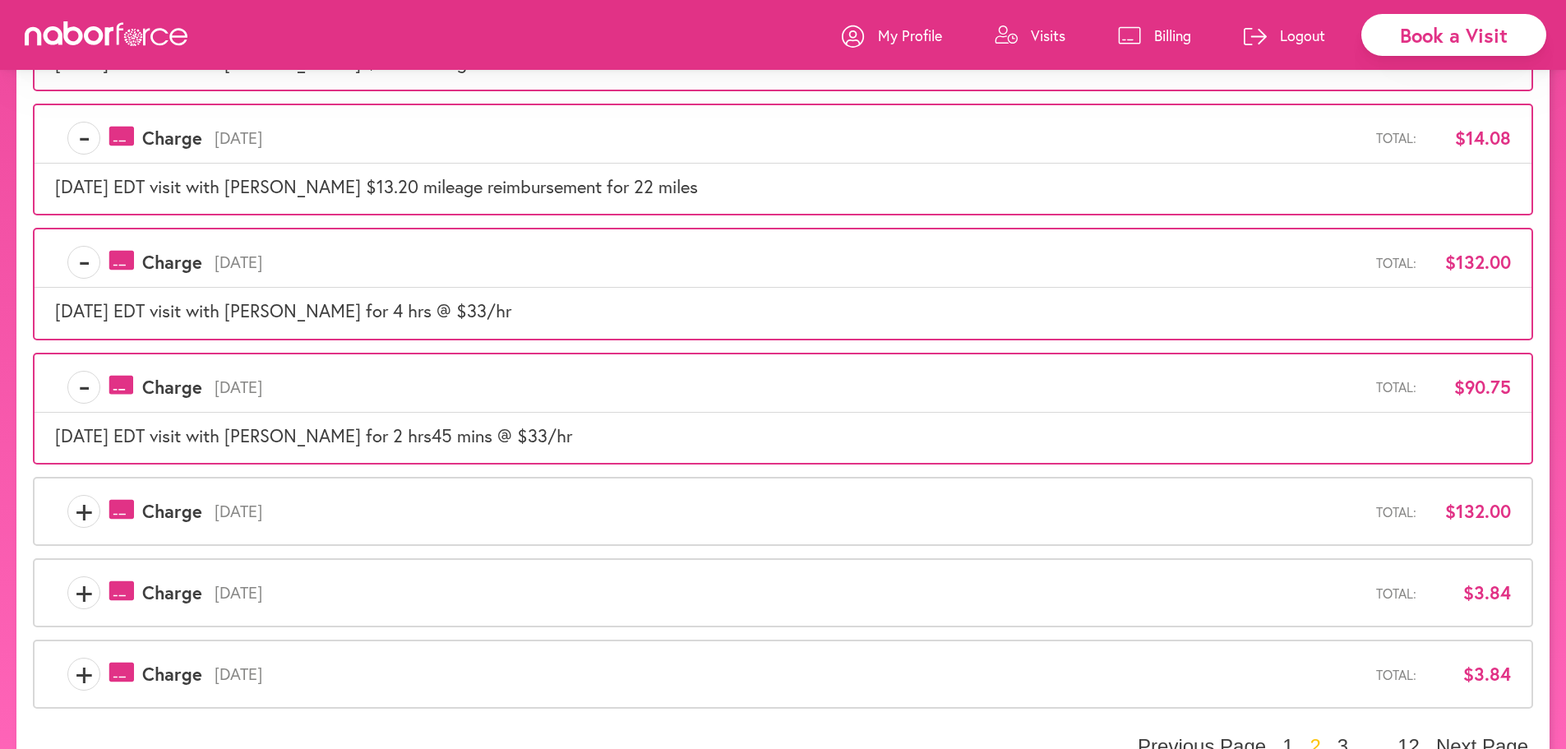
click at [83, 518] on span "+" at bounding box center [83, 511] width 31 height 33
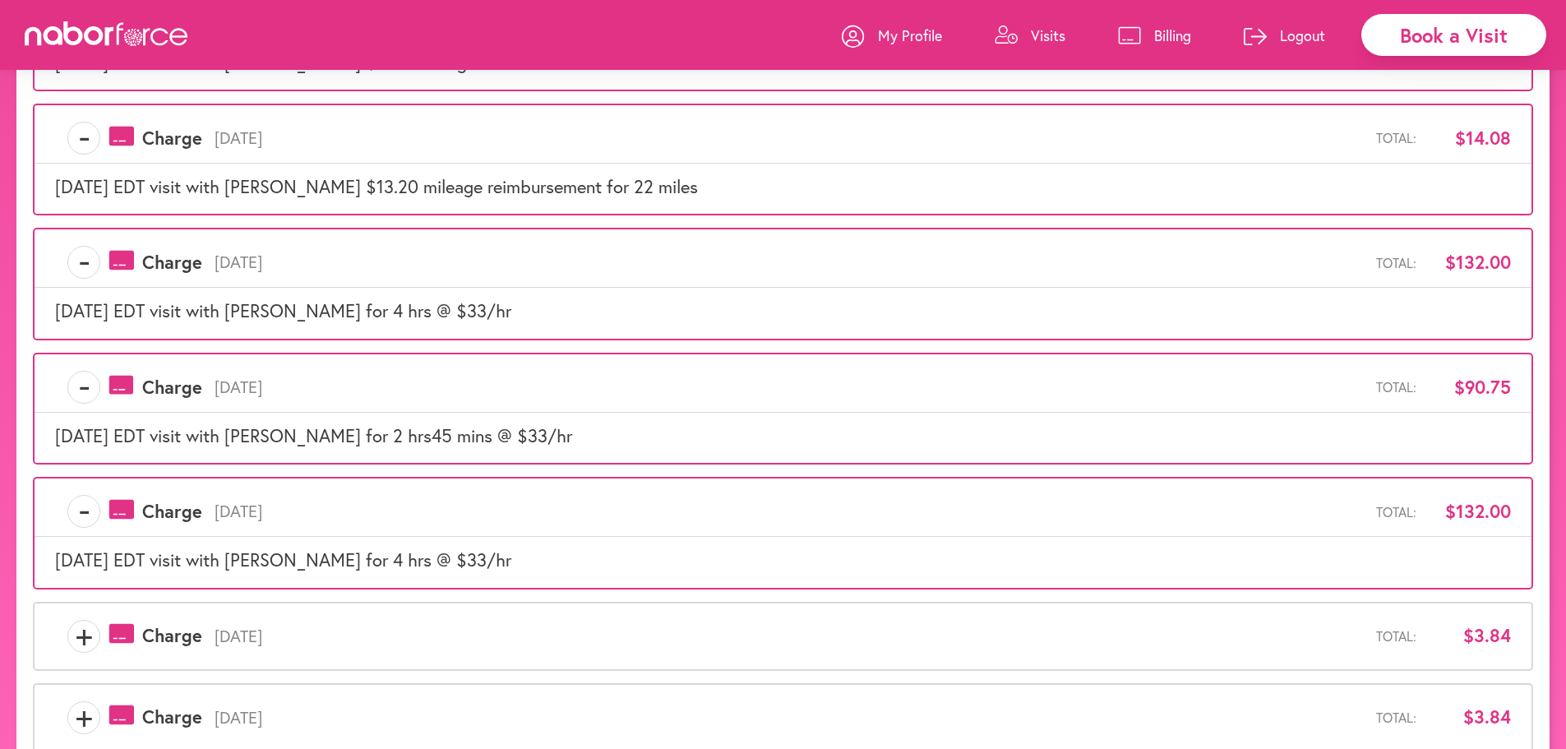
click at [73, 635] on span "+" at bounding box center [83, 636] width 31 height 33
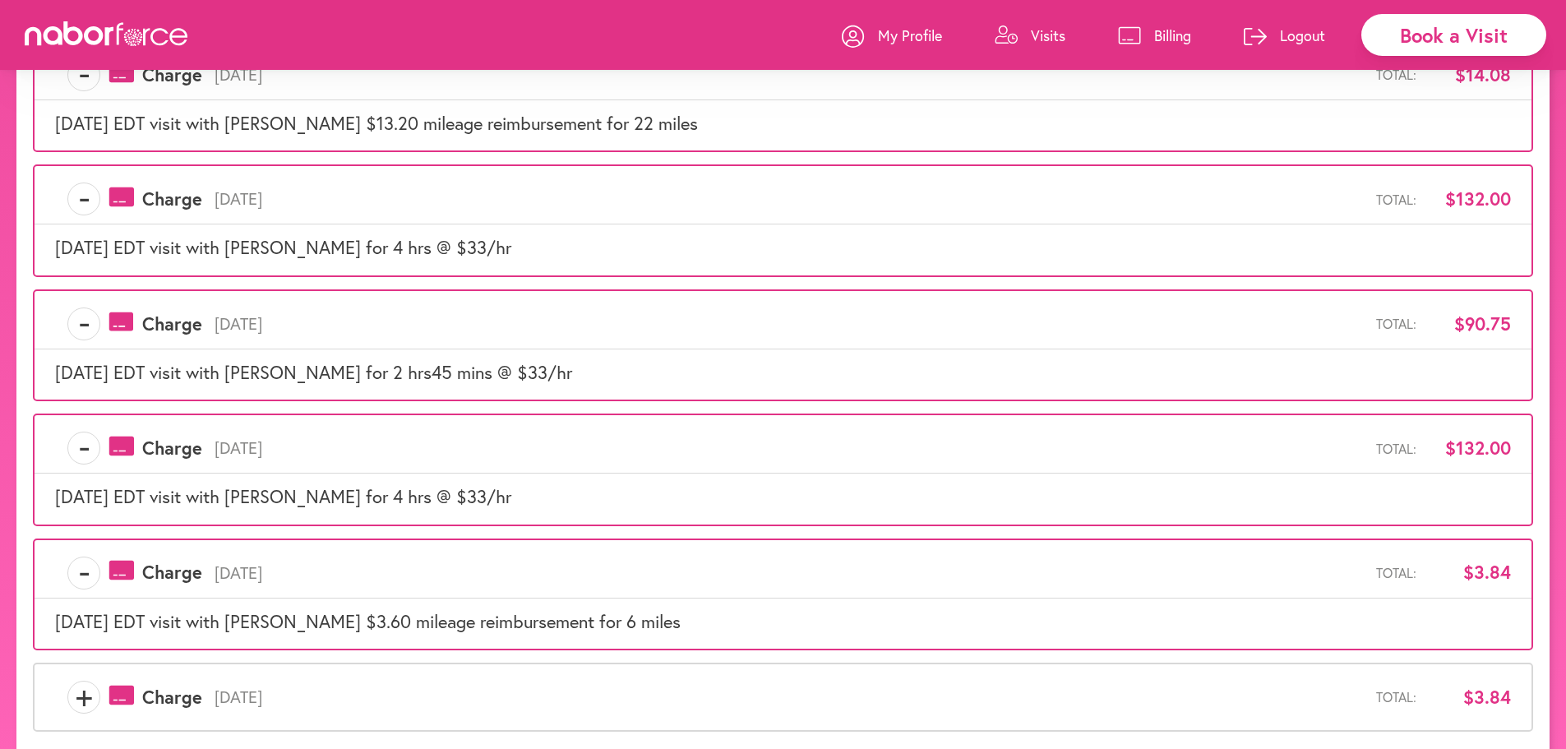
scroll to position [813, 0]
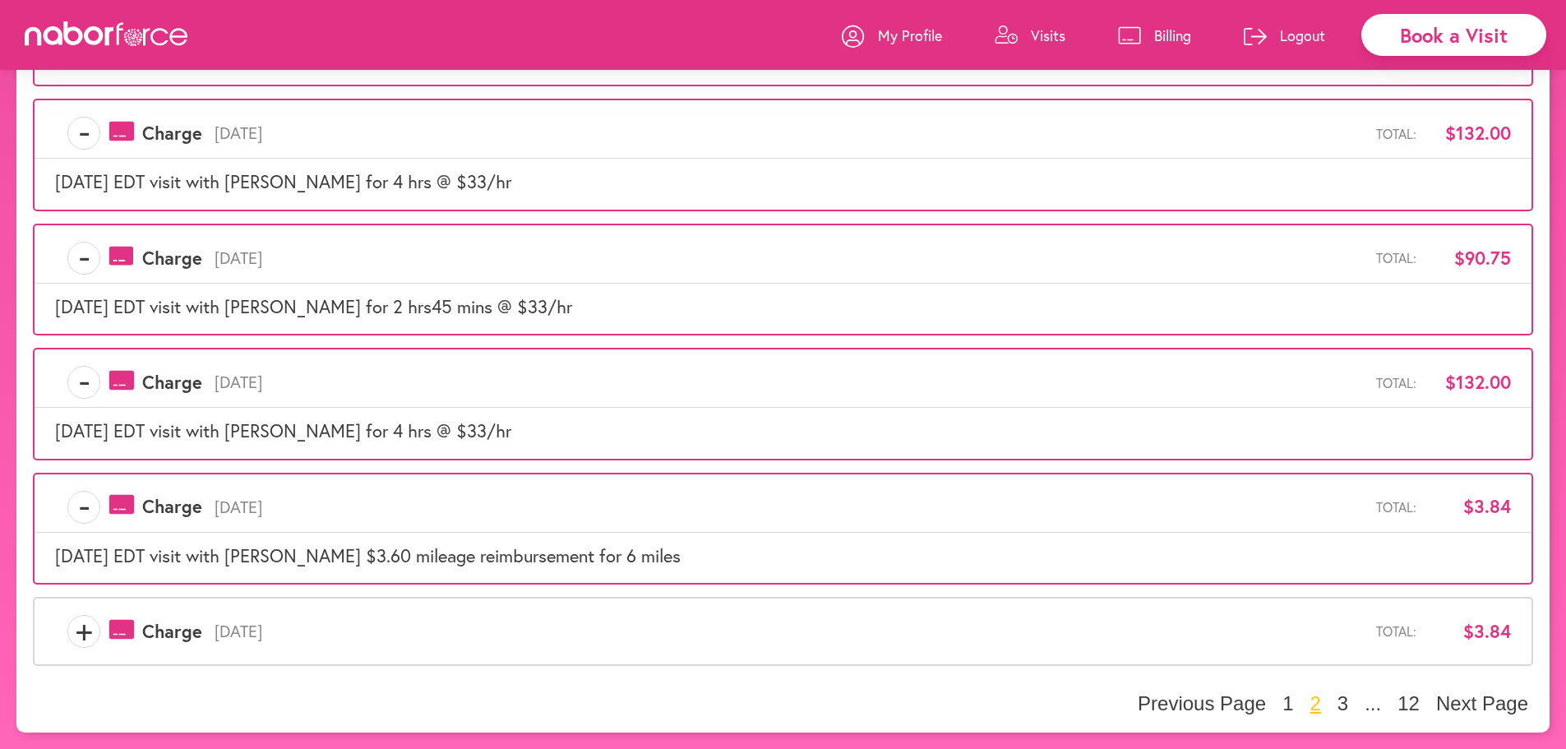
click at [94, 626] on span "+" at bounding box center [83, 631] width 31 height 33
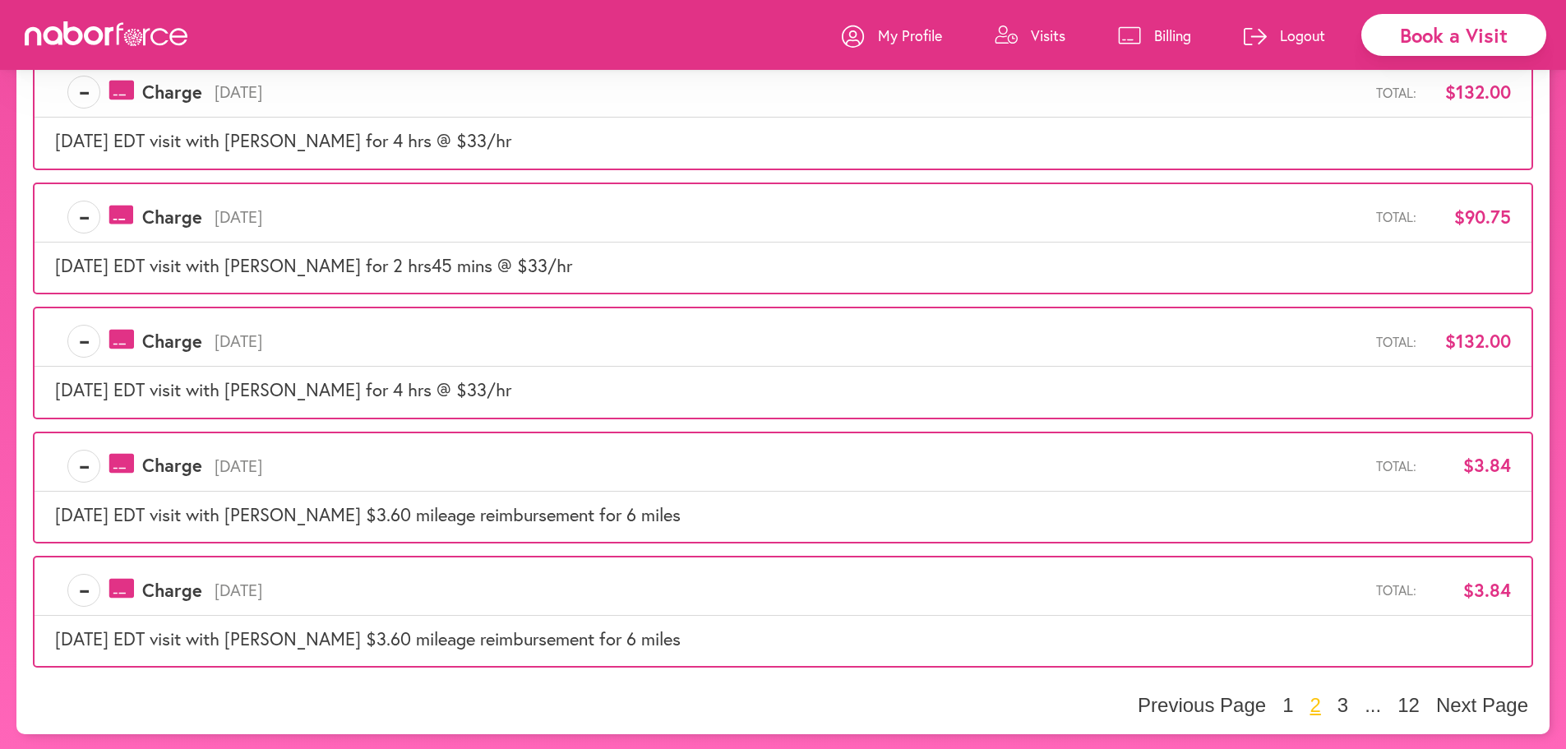
scroll to position [856, 0]
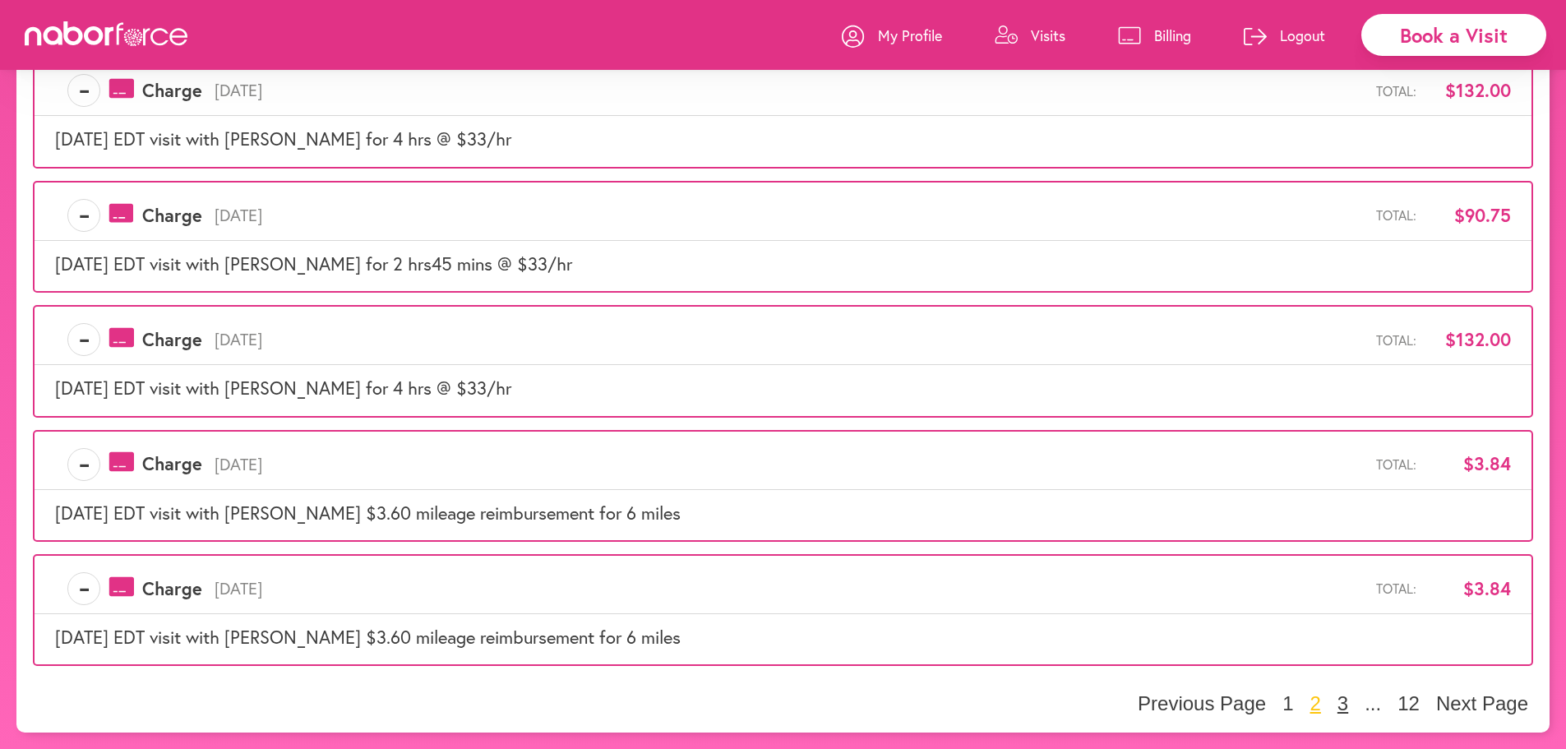
click at [1342, 698] on button "3" at bounding box center [1343, 703] width 21 height 25
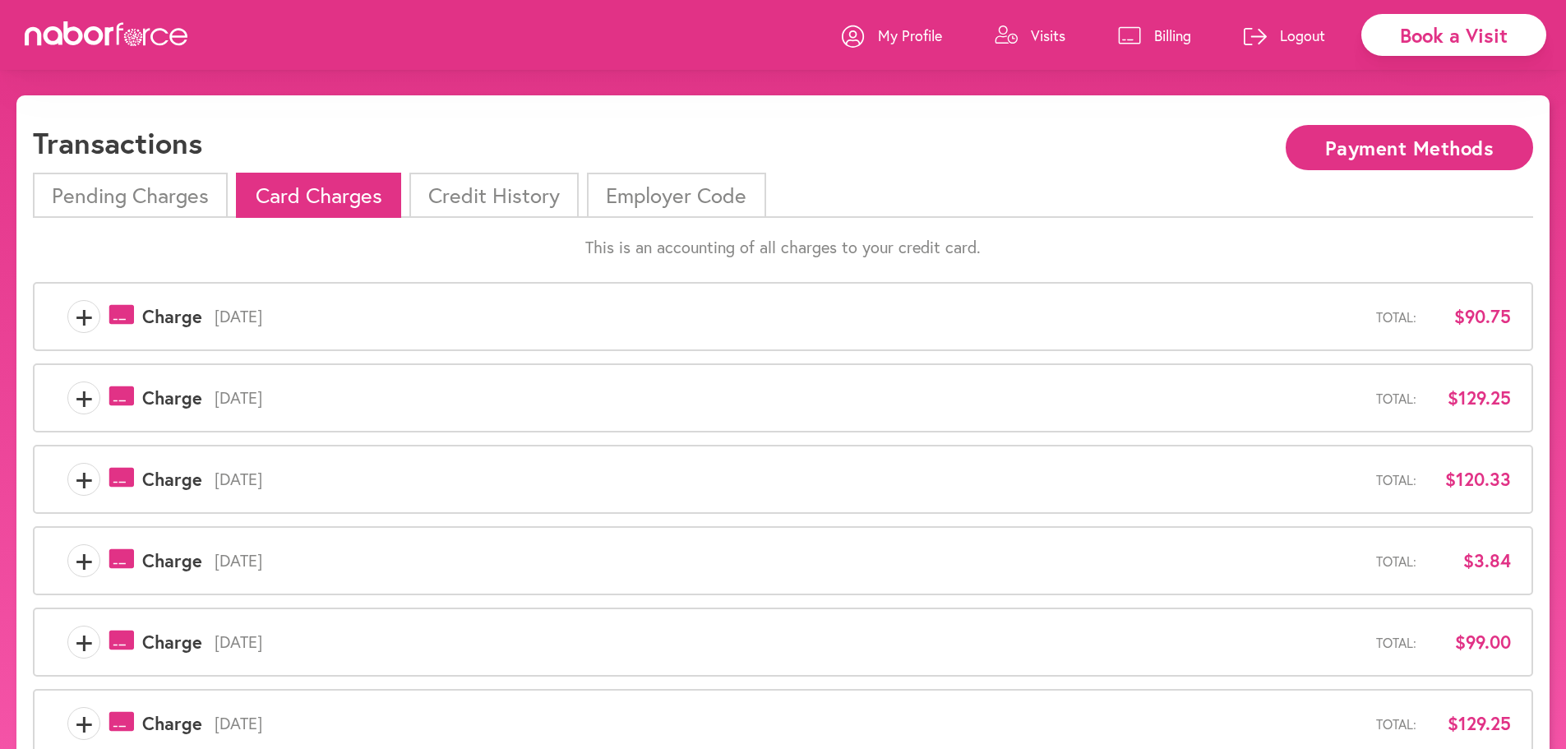
scroll to position [0, 0]
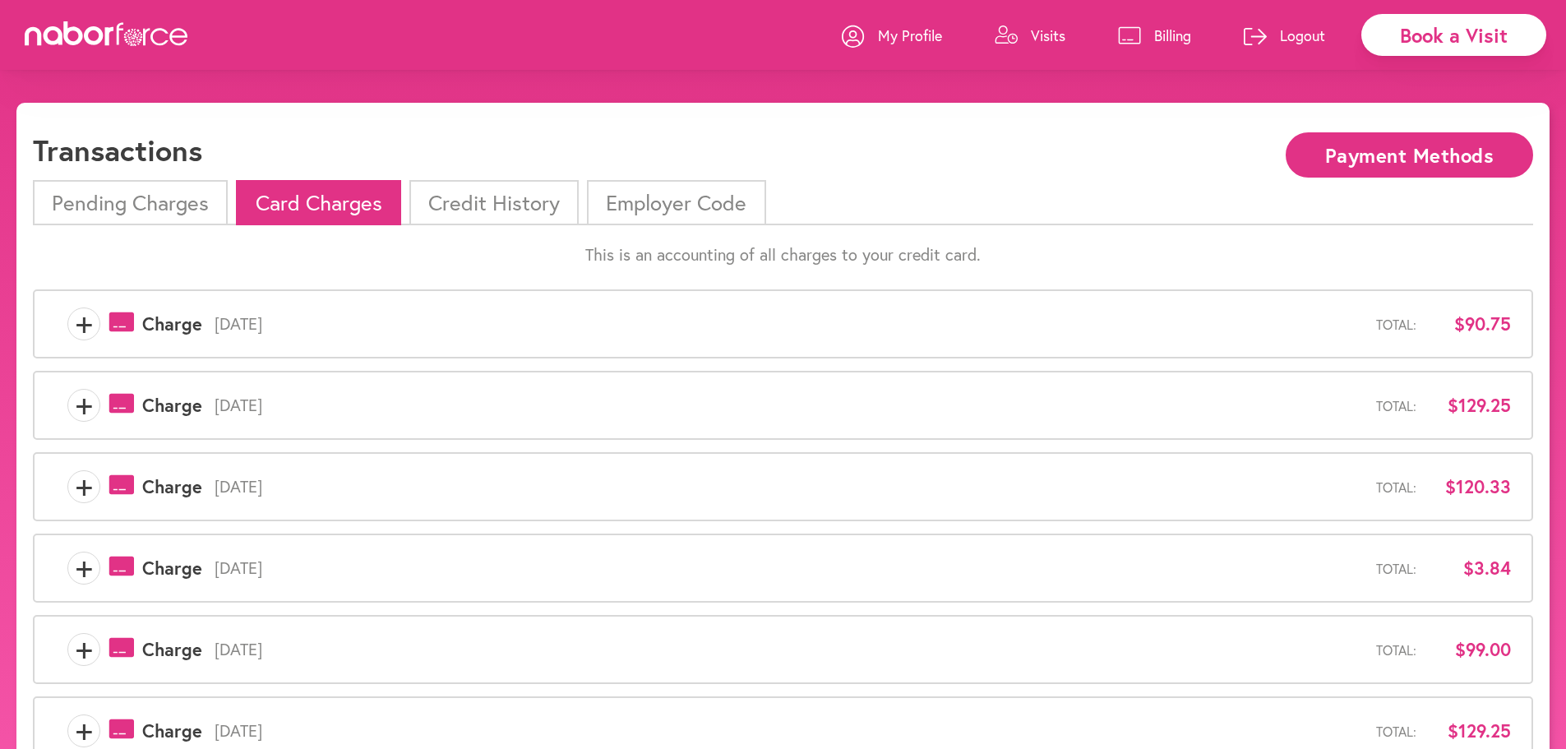
click at [79, 326] on span "+" at bounding box center [83, 323] width 31 height 33
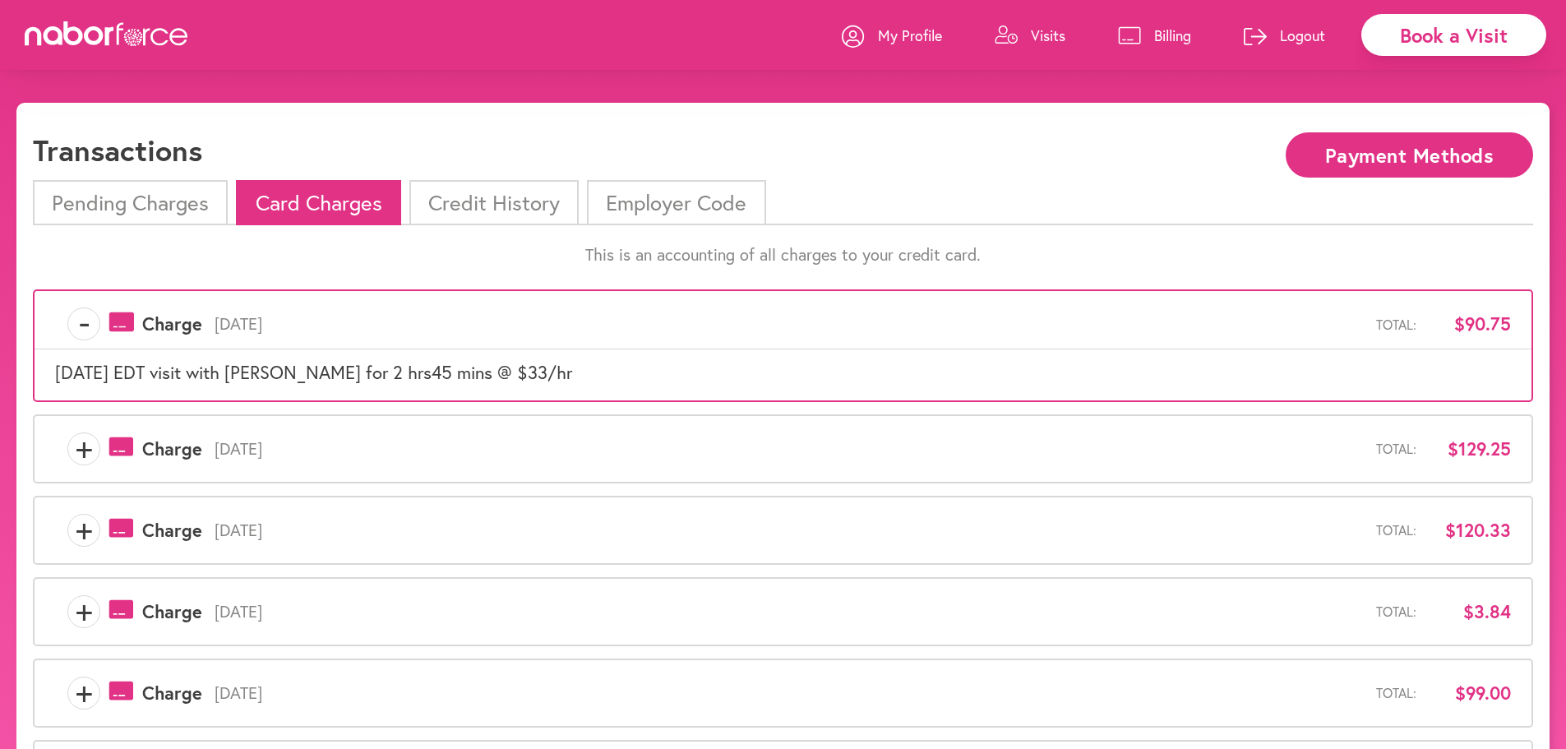
click at [84, 442] on span "+" at bounding box center [83, 448] width 31 height 33
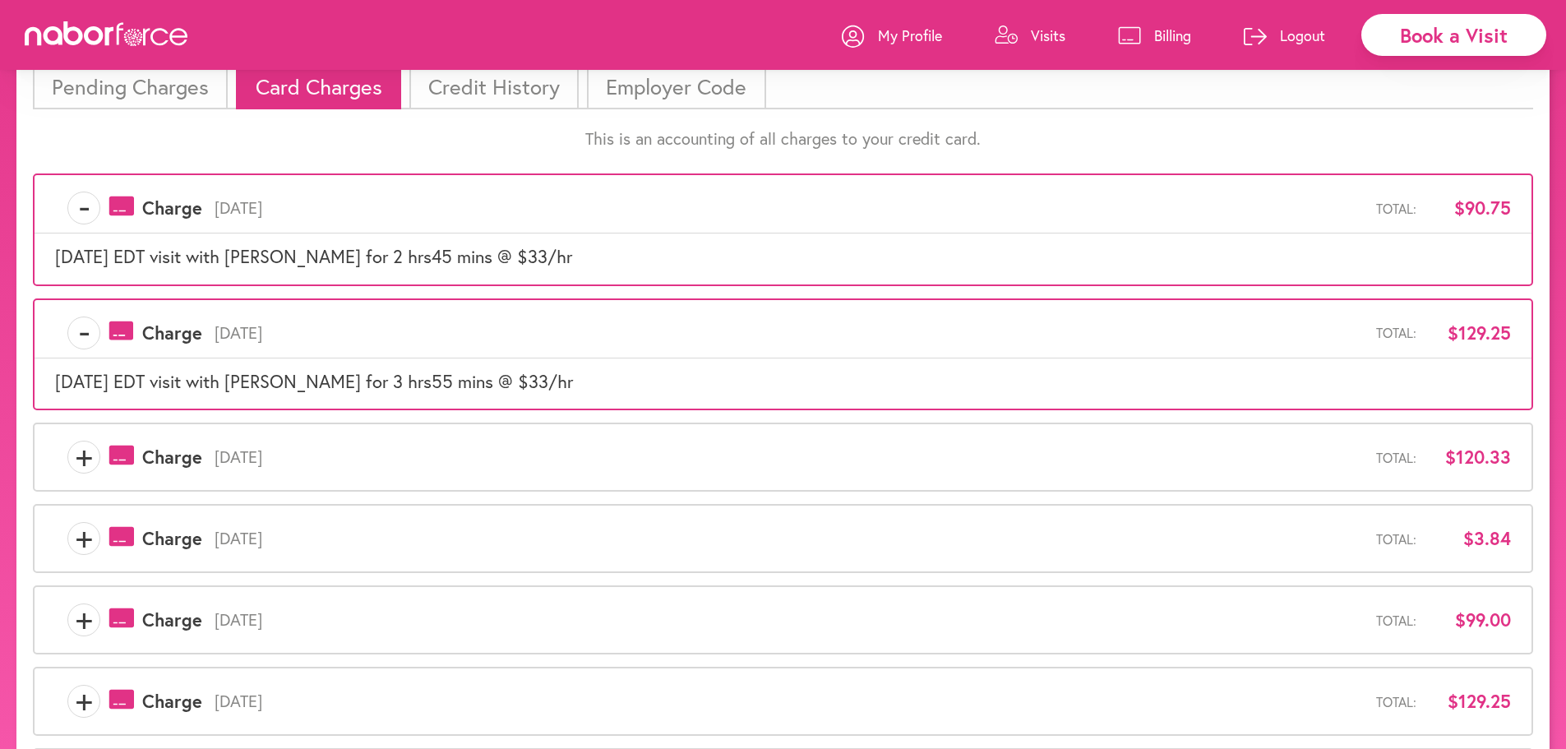
scroll to position [411, 0]
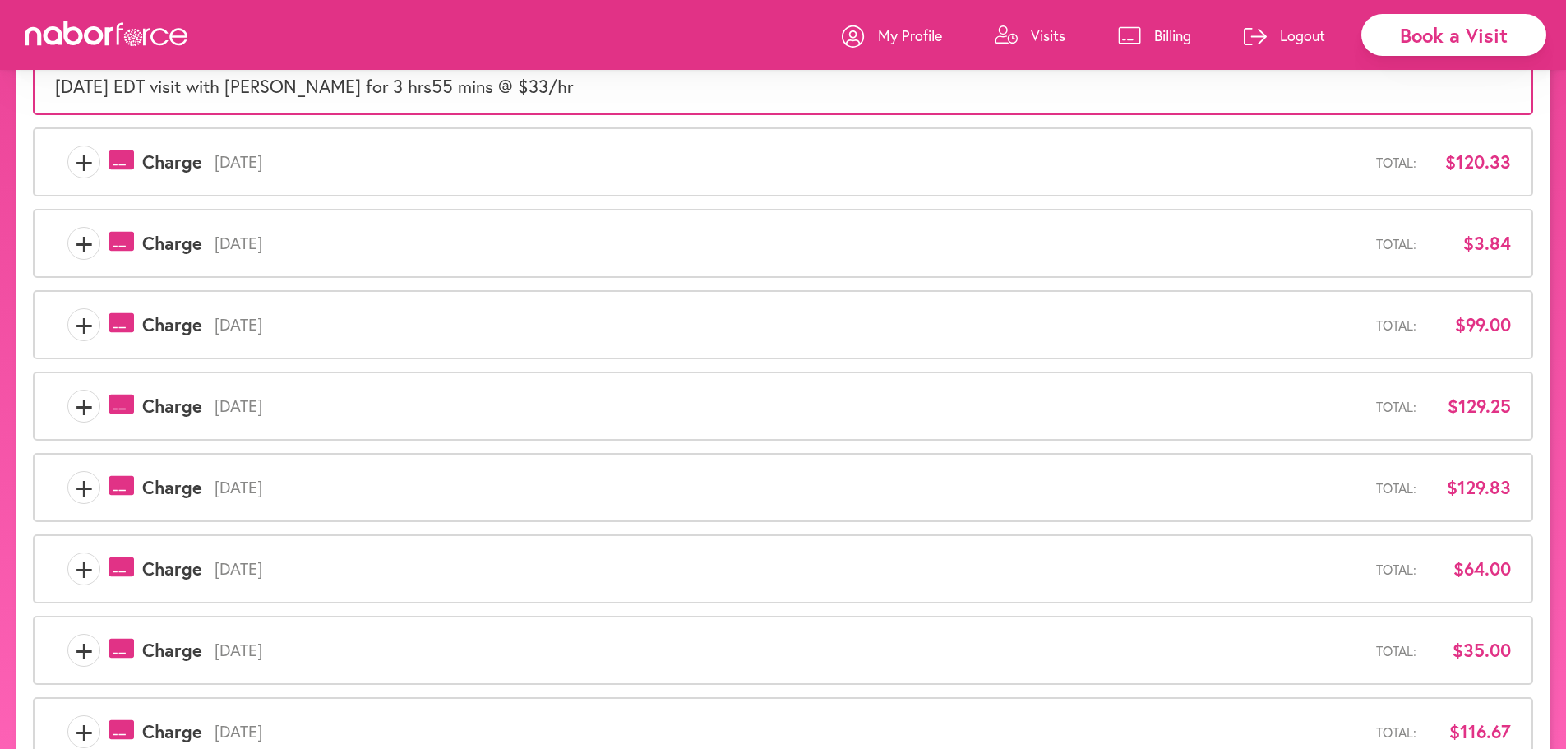
click at [78, 167] on span "+" at bounding box center [83, 162] width 31 height 33
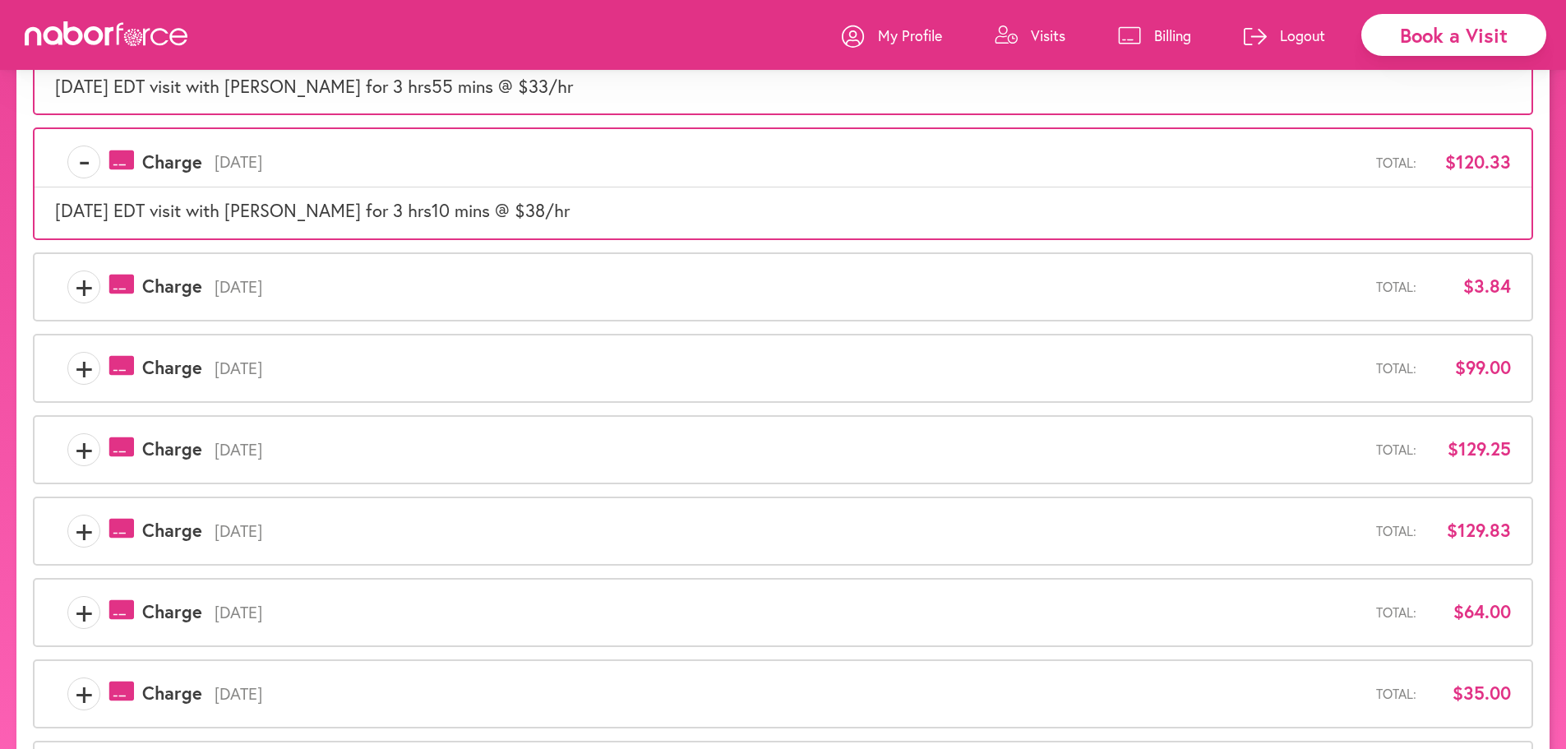
click at [83, 285] on span "+" at bounding box center [83, 286] width 31 height 33
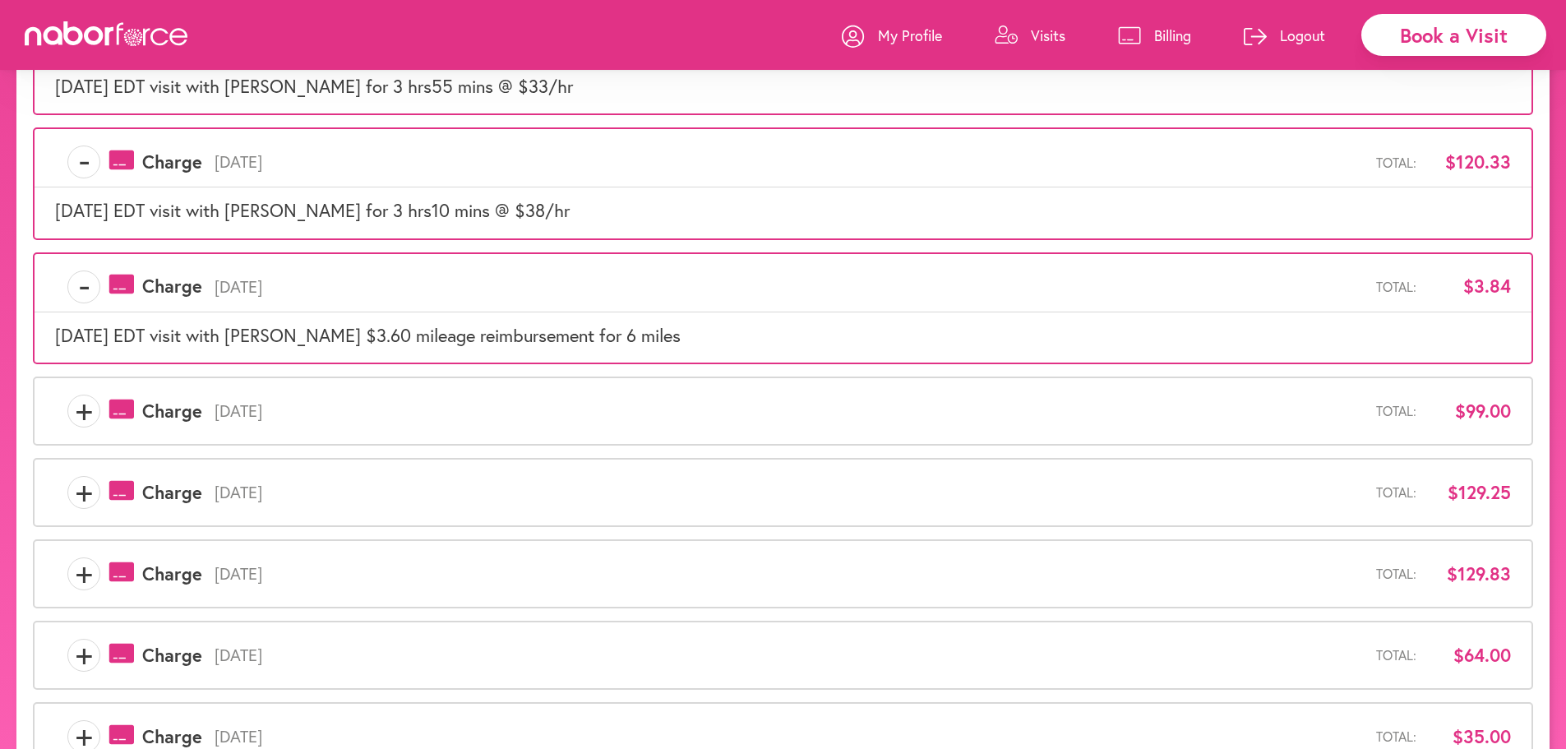
click at [90, 400] on span "+" at bounding box center [83, 411] width 31 height 33
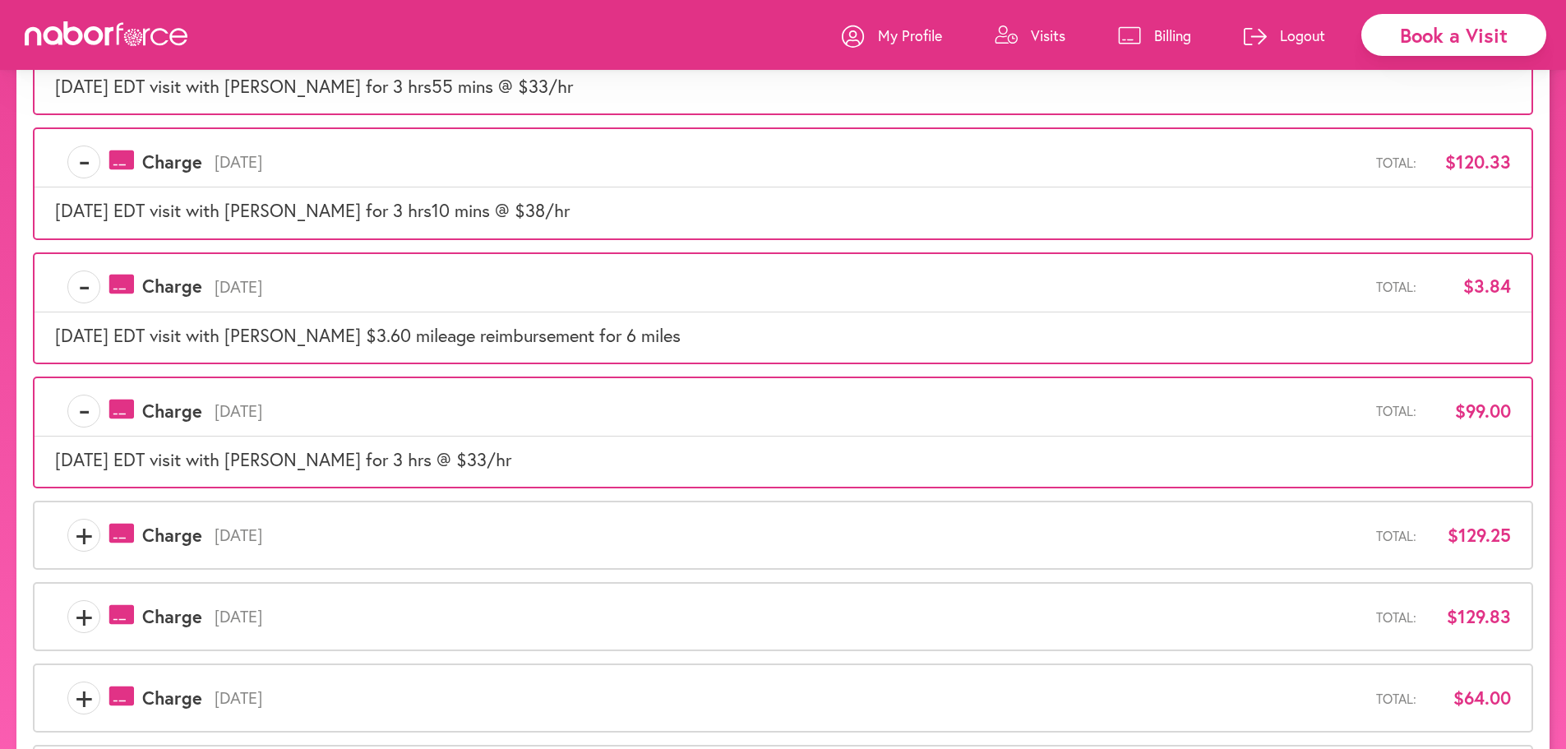
click at [80, 533] on span "+" at bounding box center [83, 535] width 31 height 33
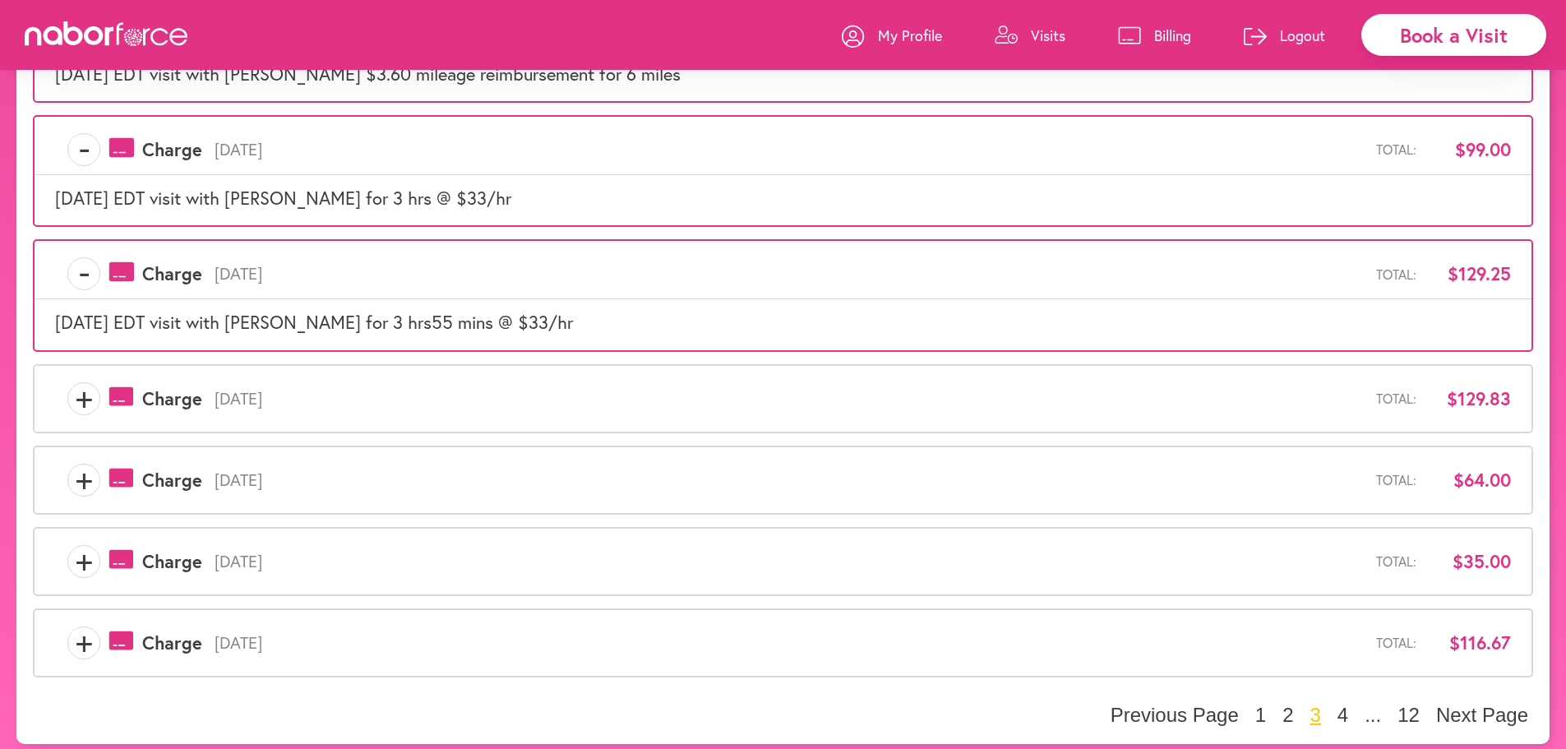
scroll to position [684, 0]
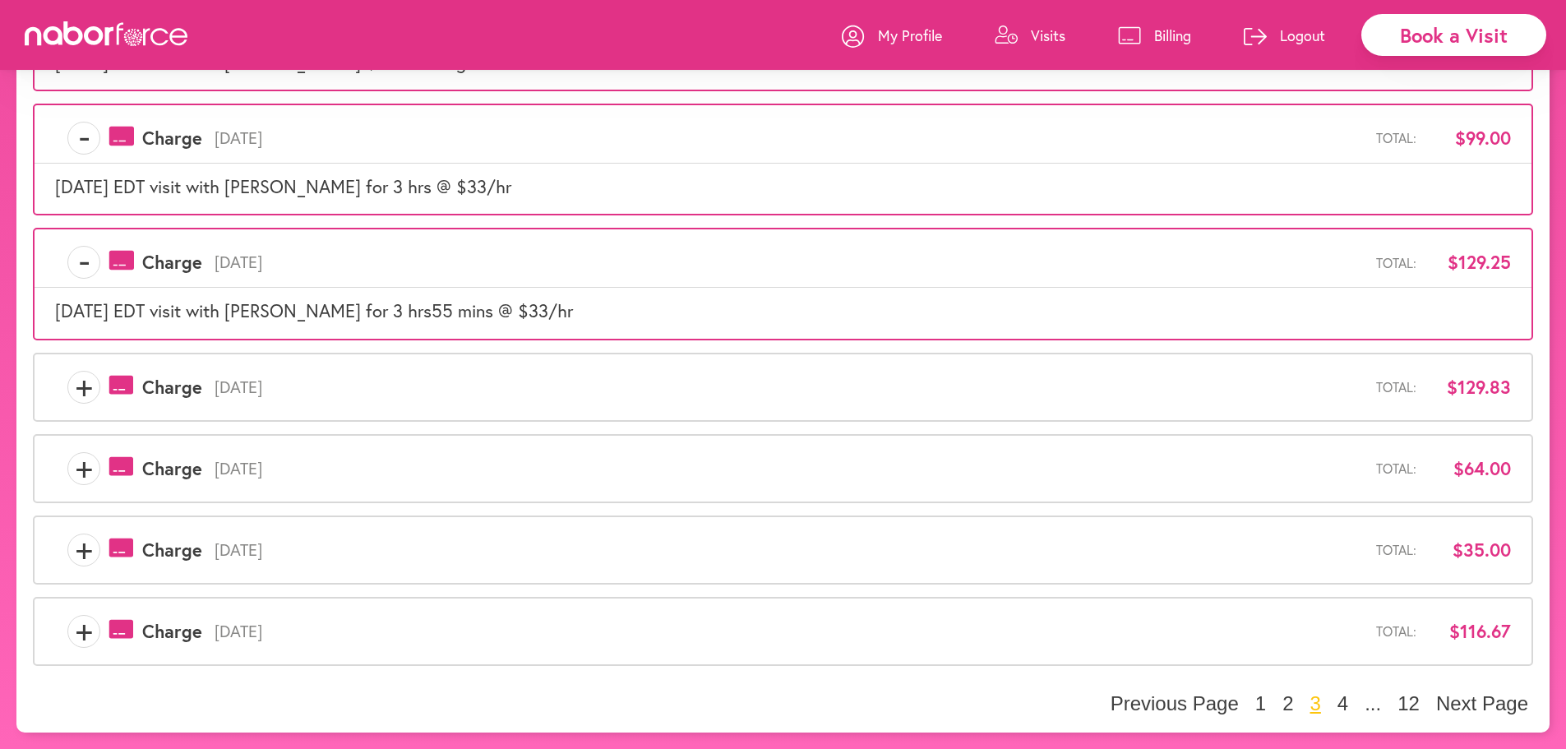
click at [76, 375] on span "+" at bounding box center [83, 387] width 31 height 33
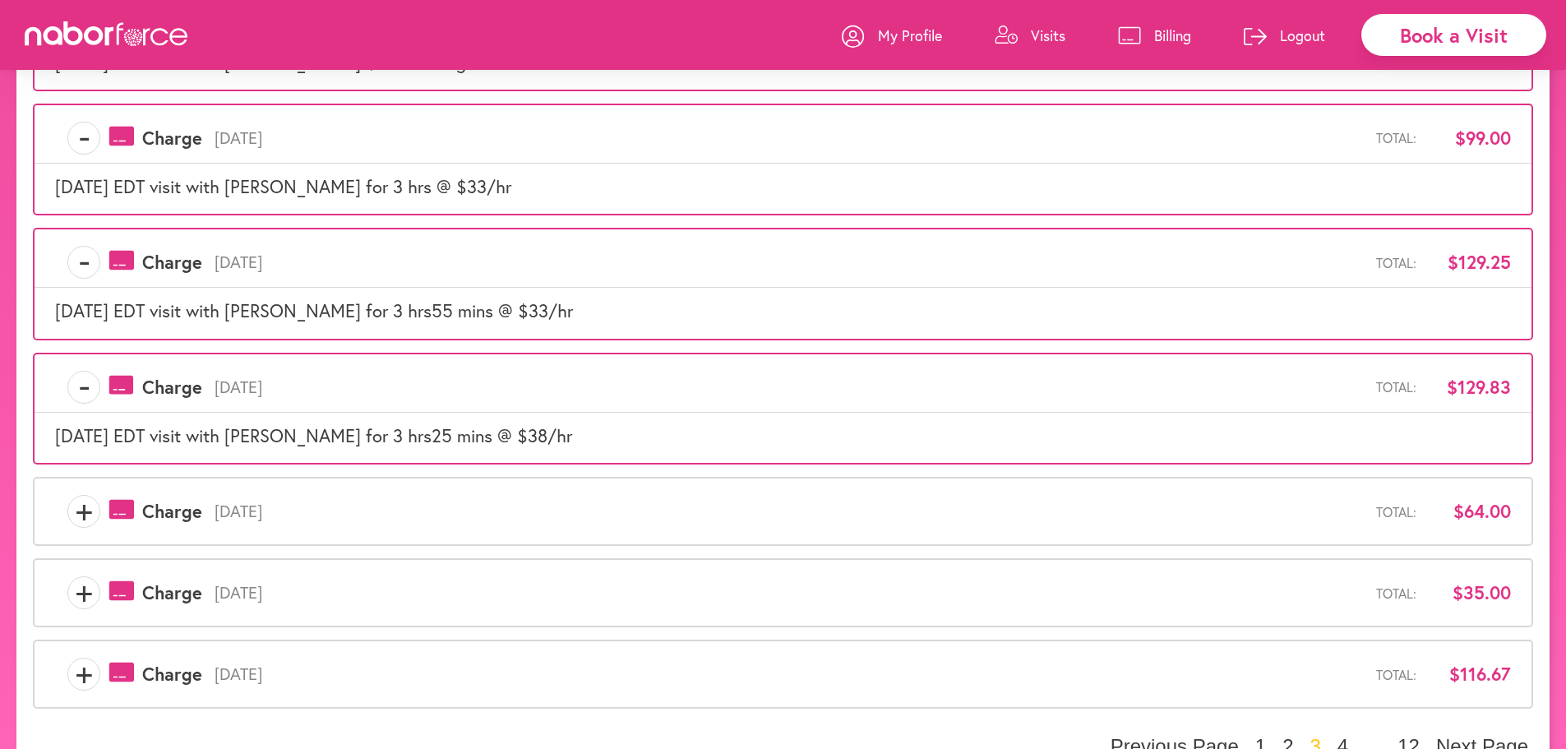
click at [85, 516] on span "+" at bounding box center [83, 511] width 31 height 33
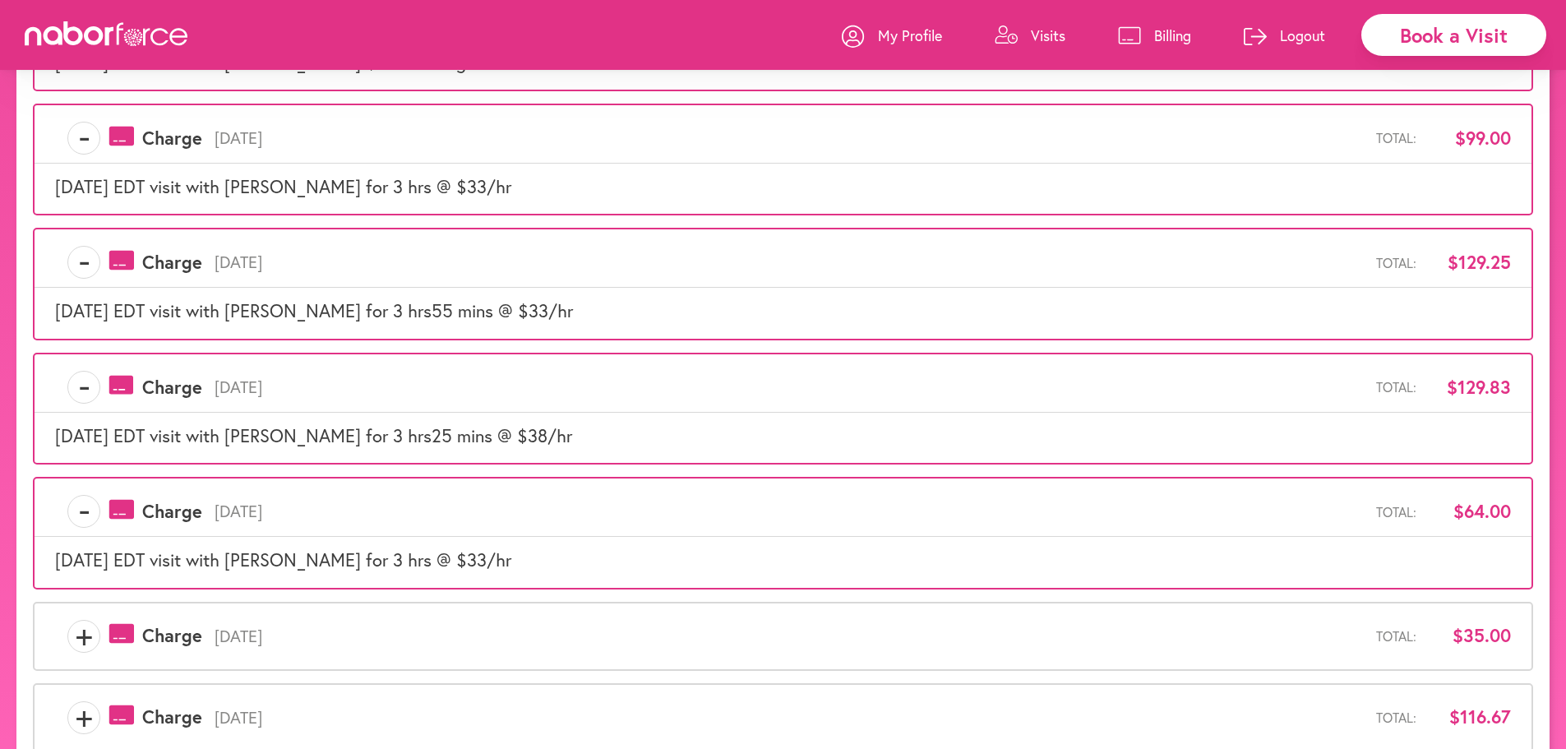
click at [98, 620] on span "+" at bounding box center [83, 636] width 31 height 33
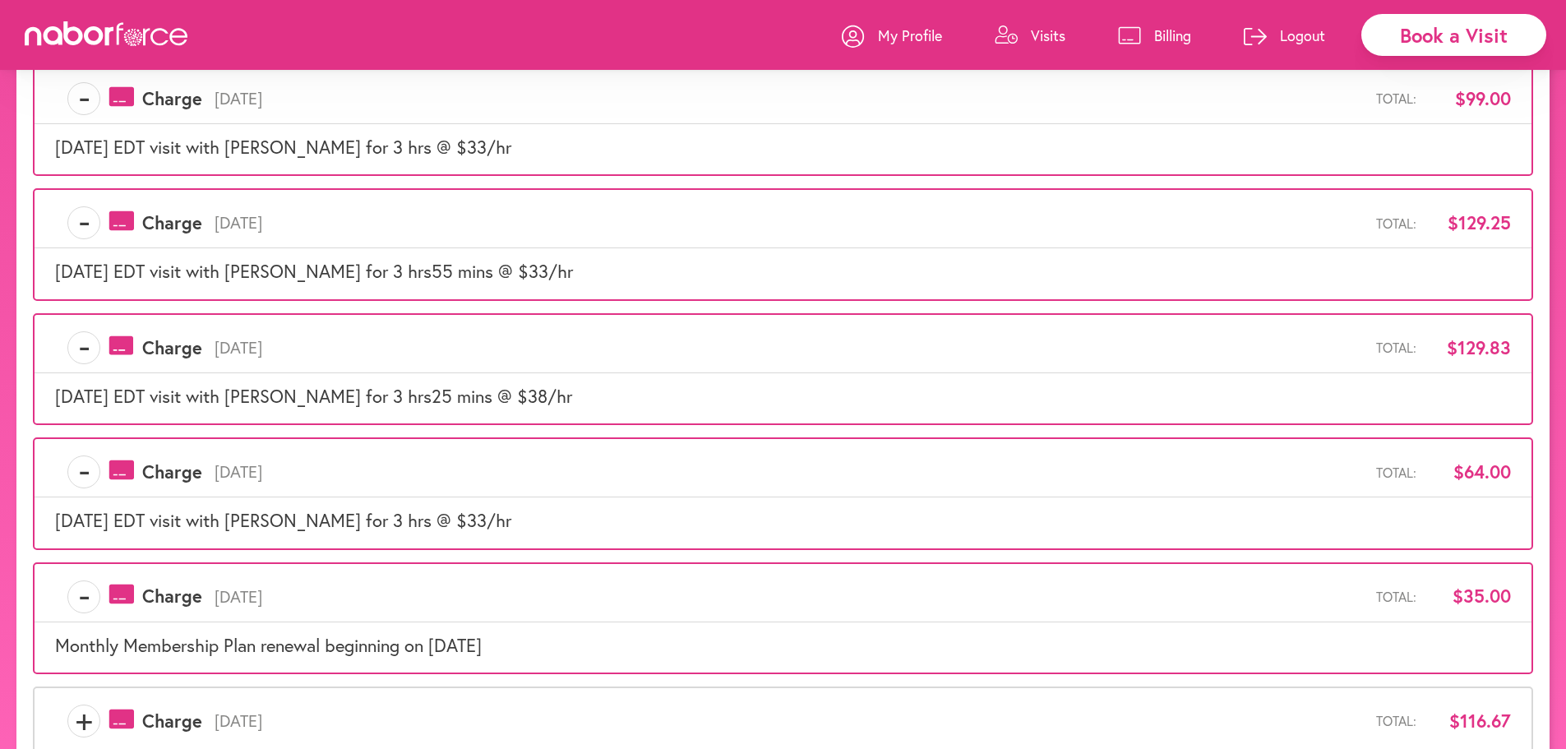
scroll to position [813, 0]
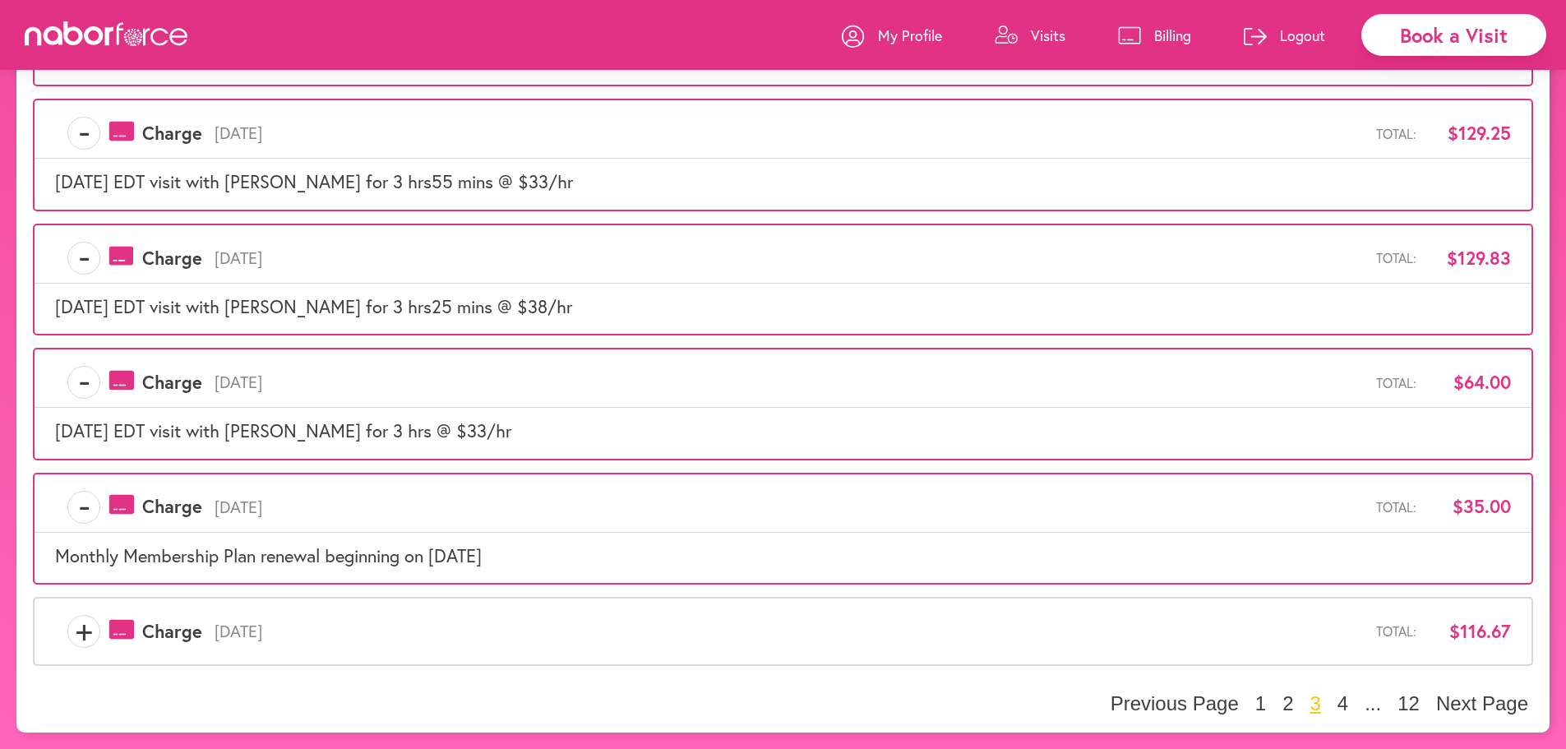
click at [76, 635] on span "+" at bounding box center [83, 631] width 31 height 33
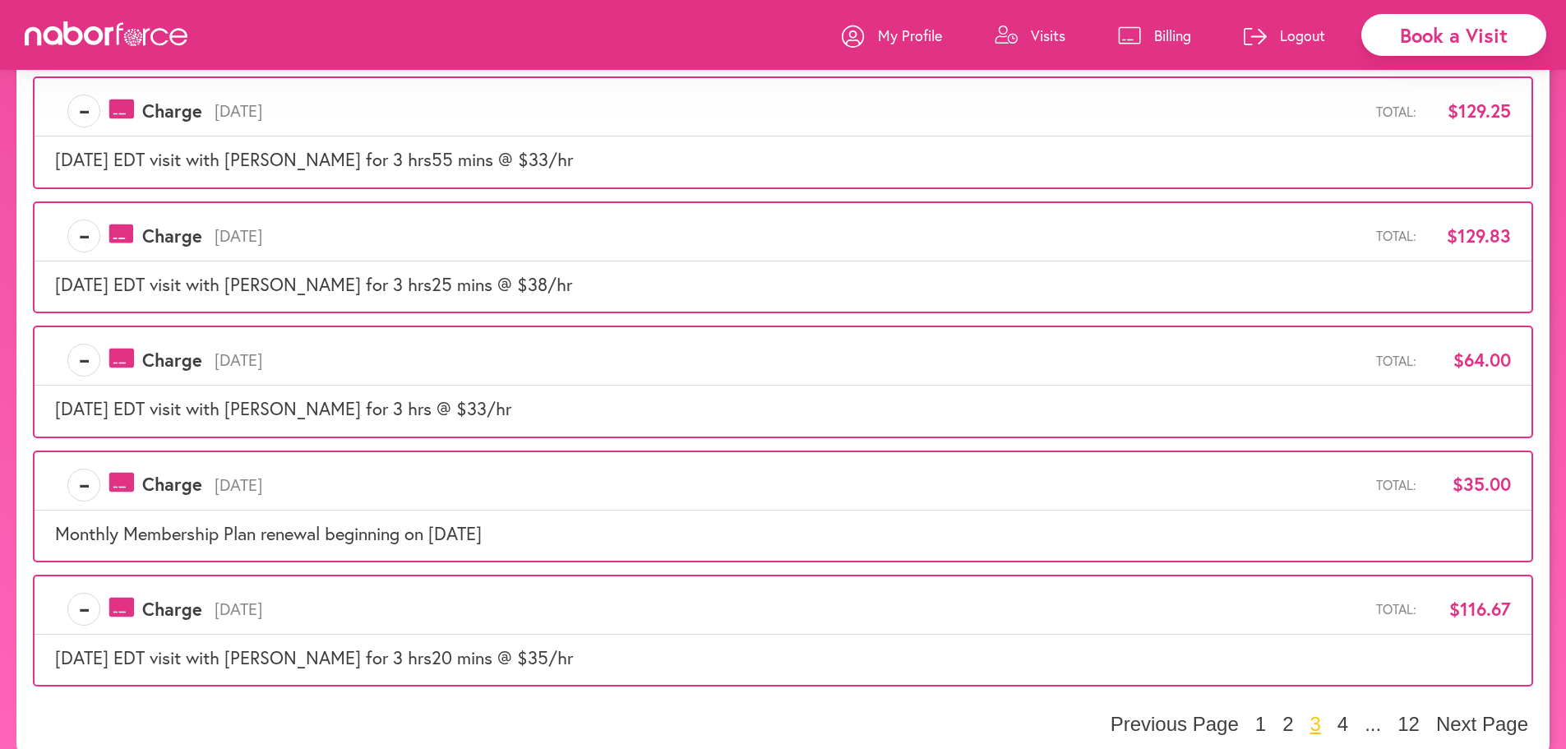
scroll to position [856, 0]
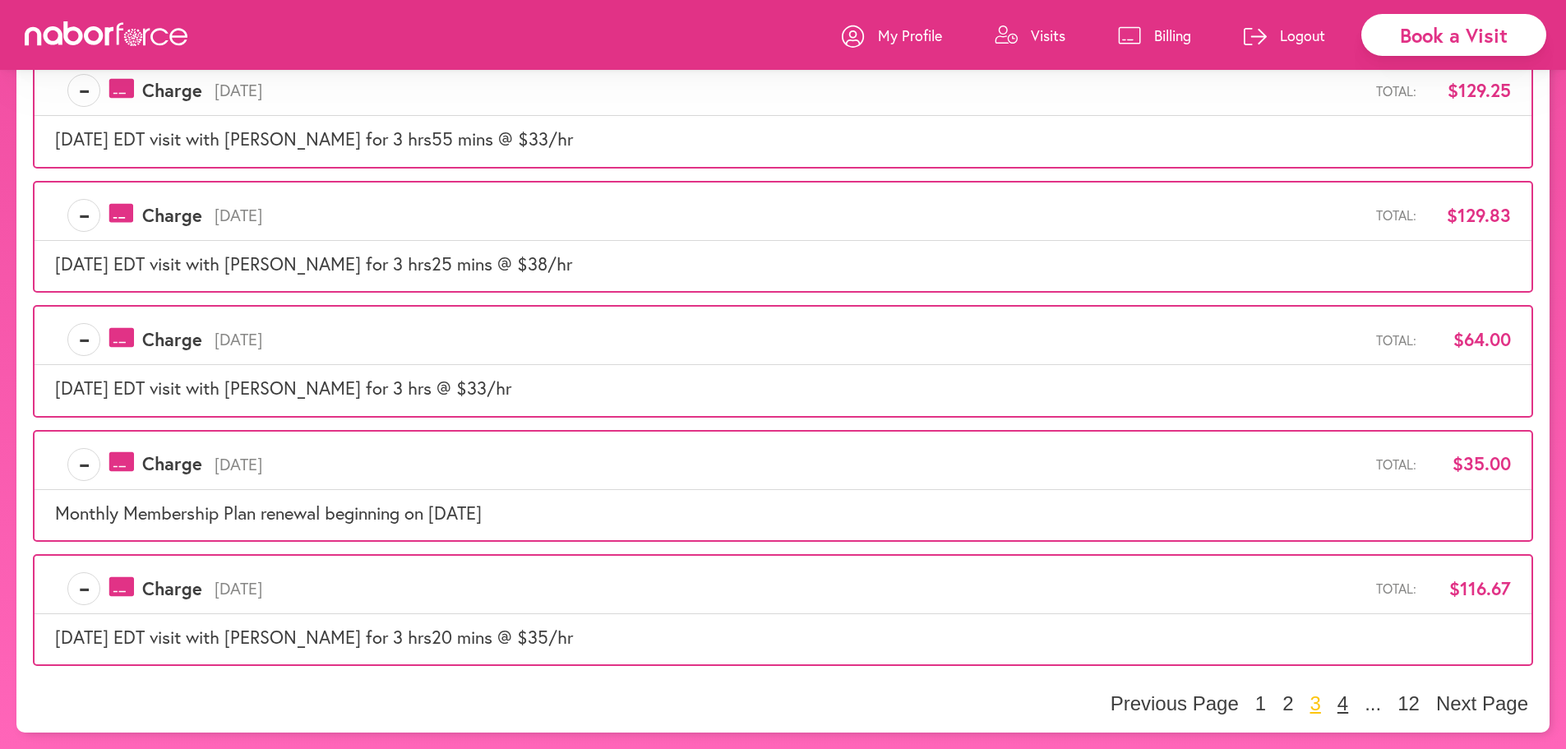
click at [1340, 704] on button "4" at bounding box center [1343, 703] width 21 height 25
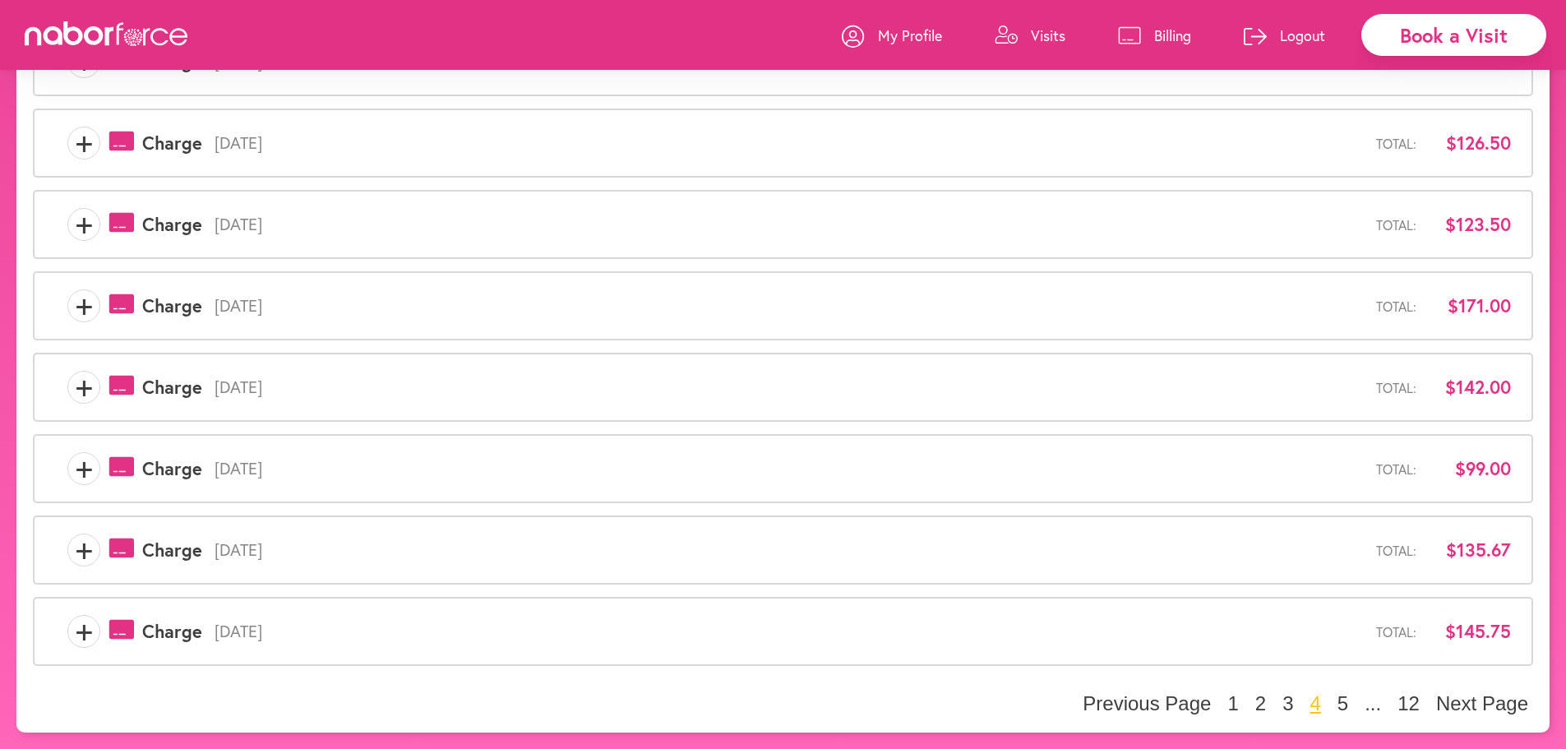
scroll to position [0, 0]
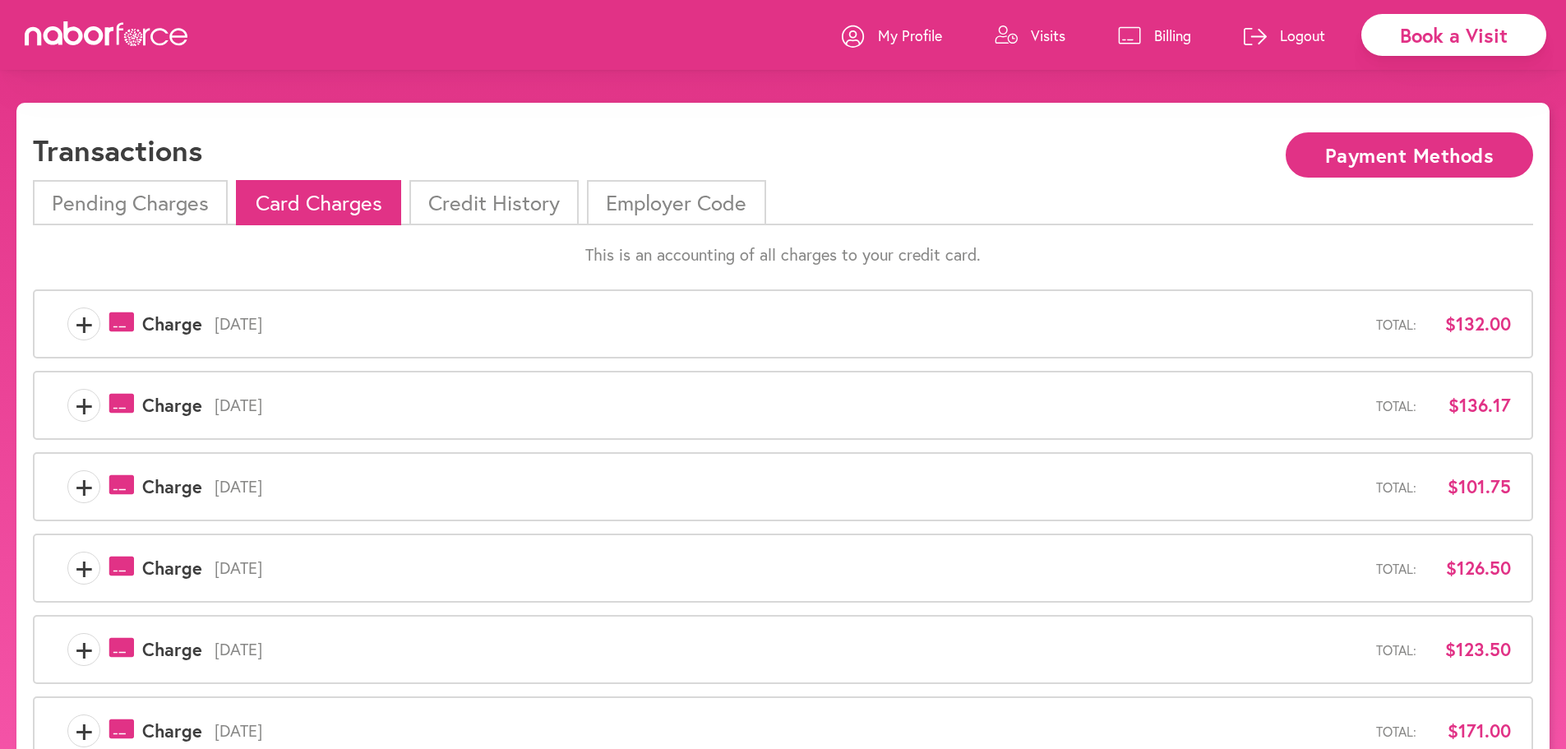
click at [80, 330] on span "+" at bounding box center [83, 323] width 31 height 33
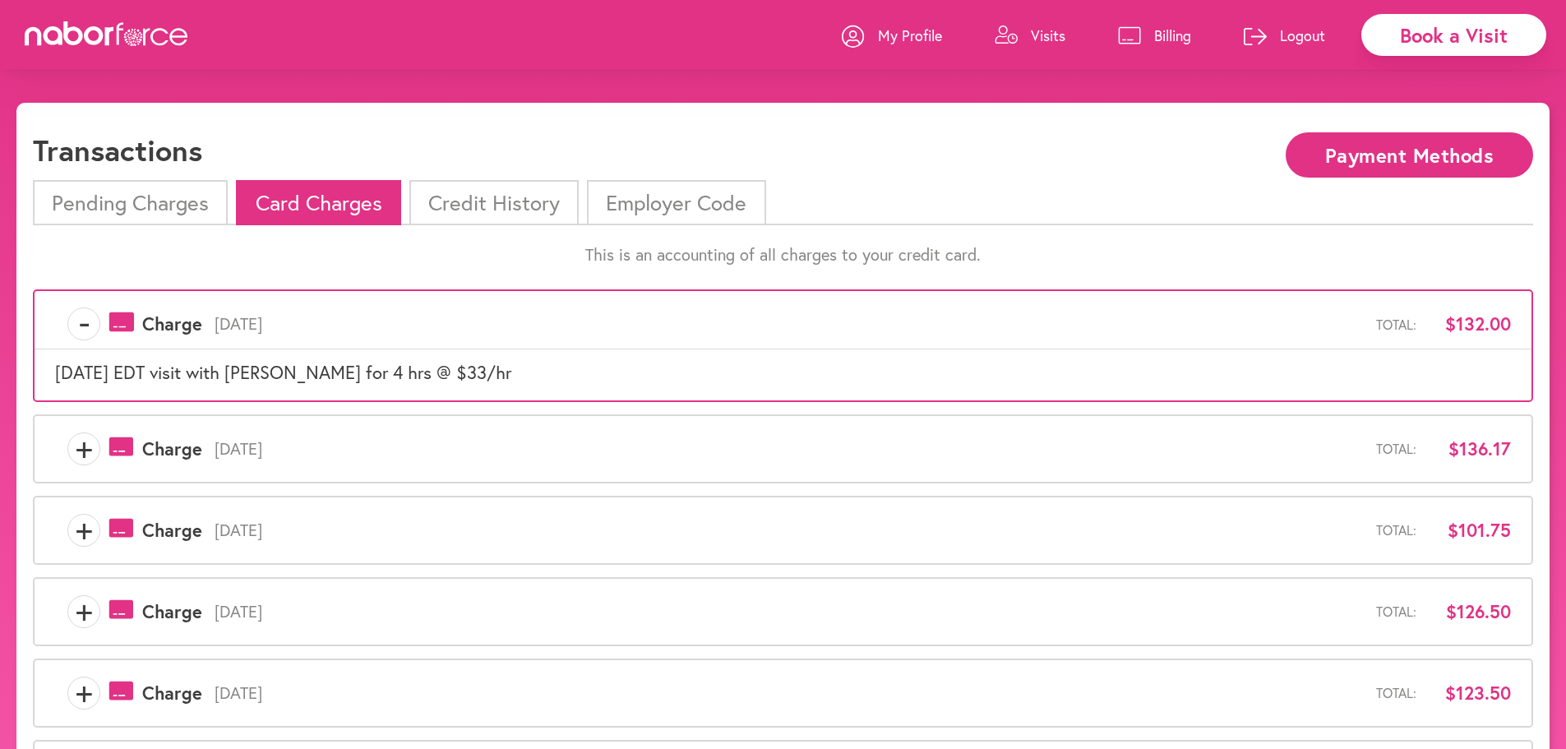
click at [76, 444] on span "+" at bounding box center [83, 448] width 31 height 33
